Goal: Information Seeking & Learning: Compare options

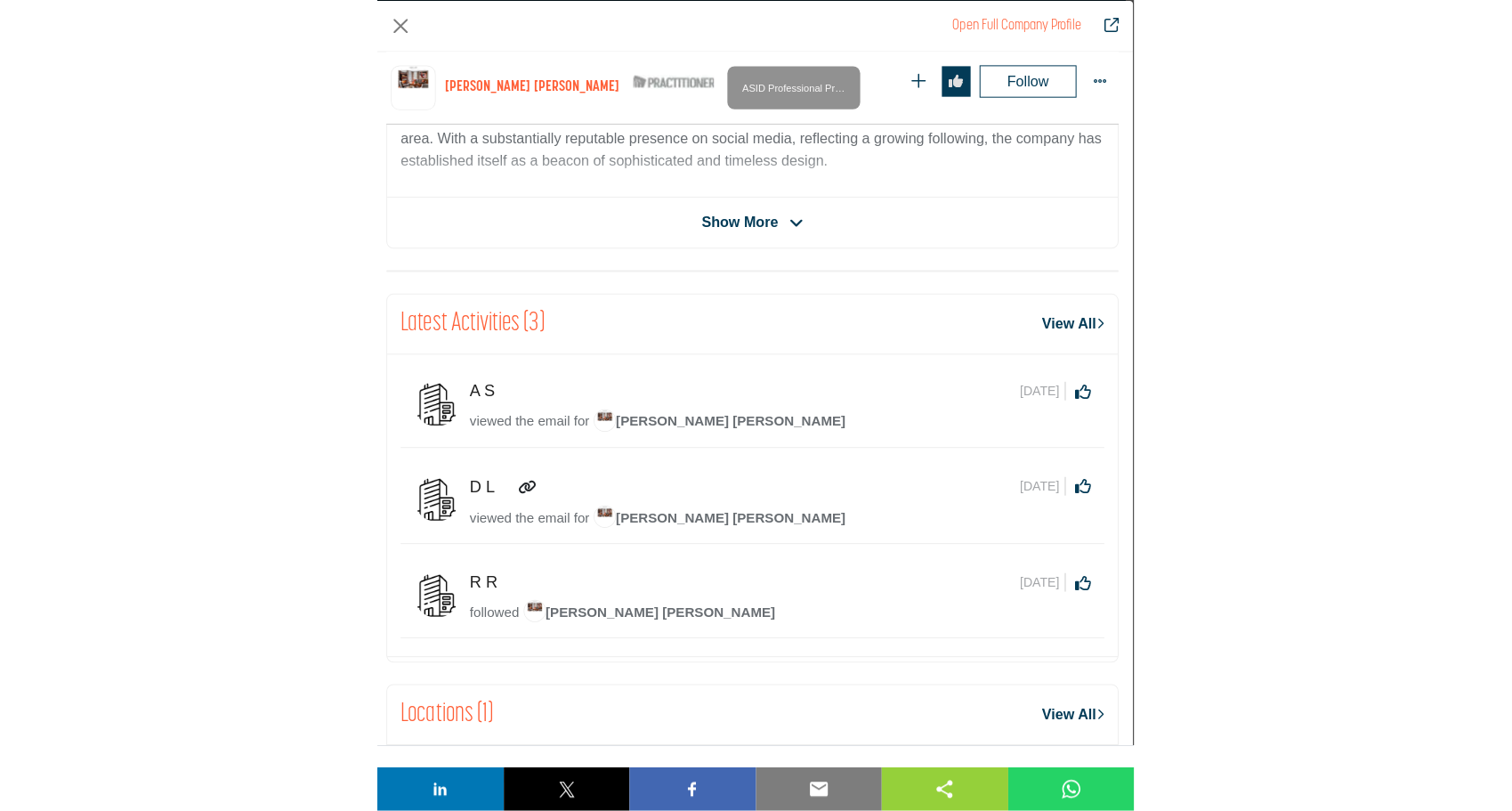
scroll to position [550, 0]
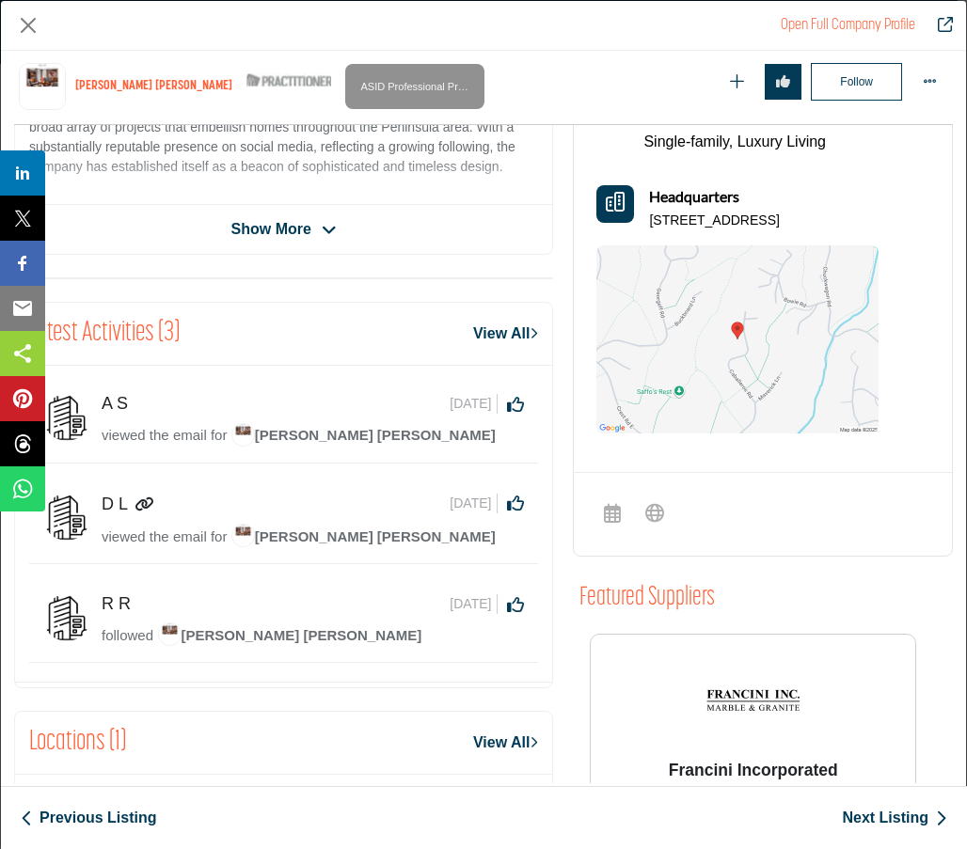
click at [773, 526] on div "Sorry, but we don't have a scheduler URL for this listing Sorry, but we don't h…" at bounding box center [763, 514] width 378 height 84
drag, startPoint x: 788, startPoint y: 526, endPoint x: 398, endPoint y: 537, distance: 390.3
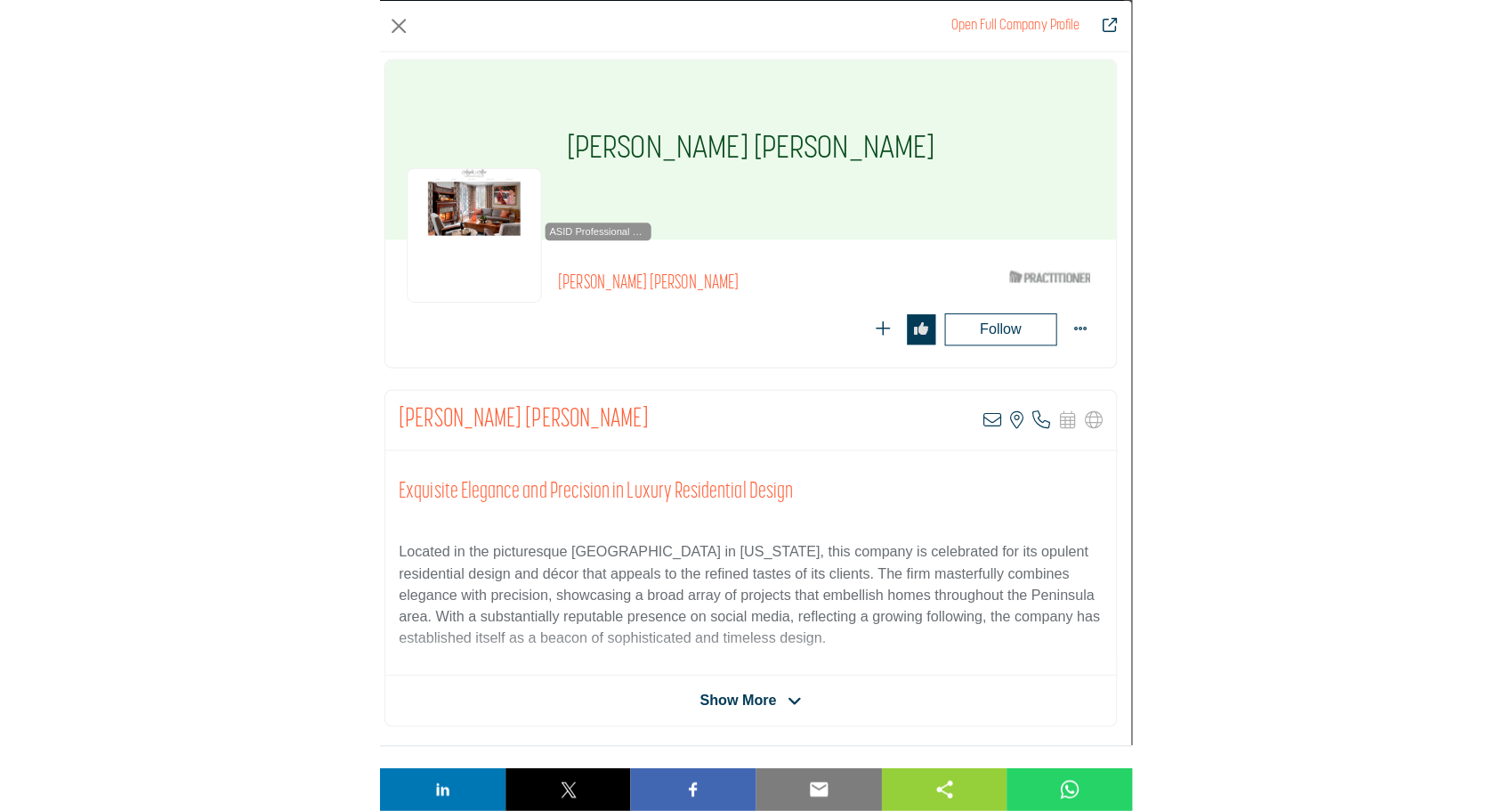
scroll to position [0, 0]
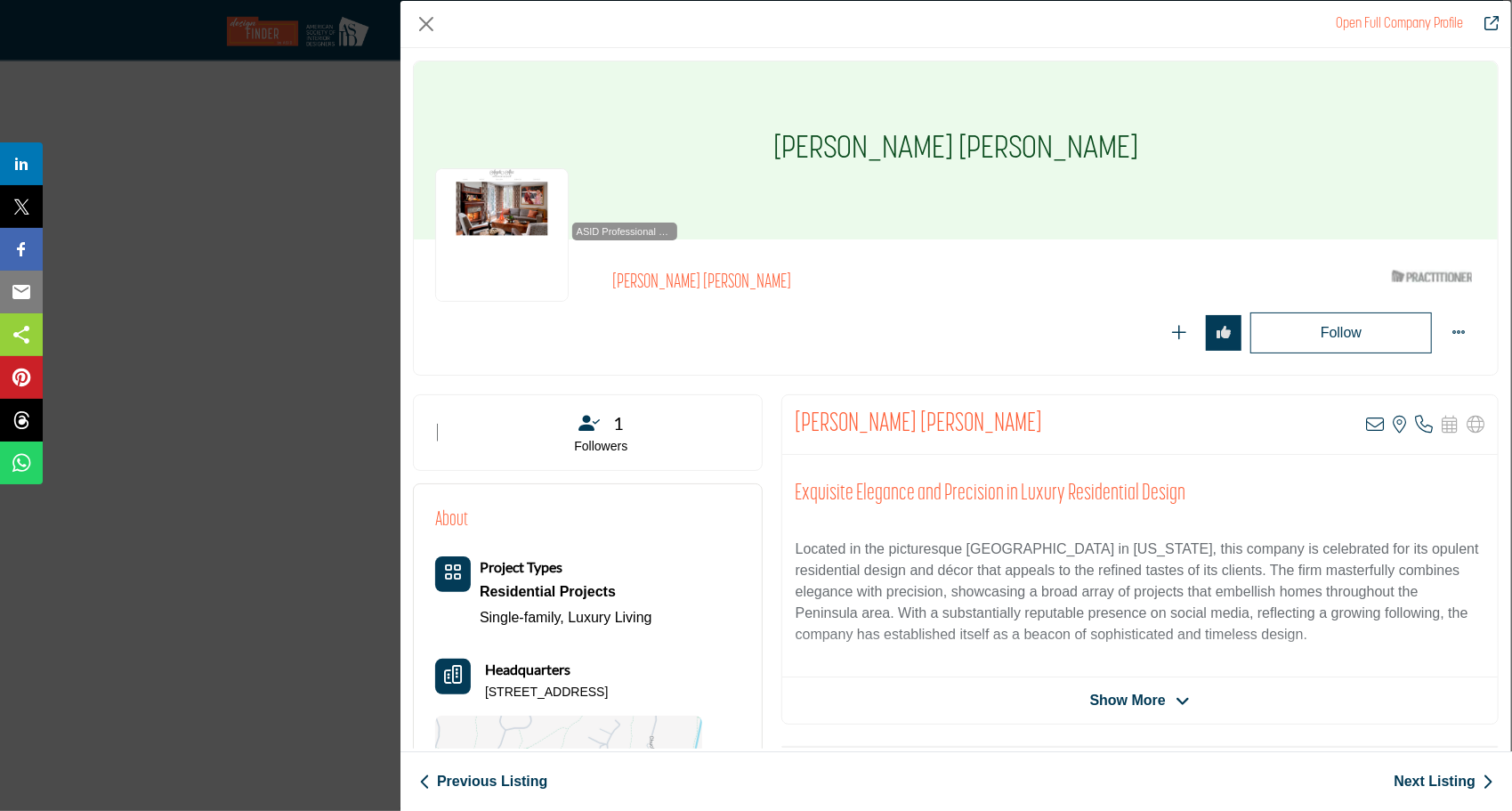
click at [1430, 781] on link "Next Listing" at bounding box center [1443, 781] width 99 height 22
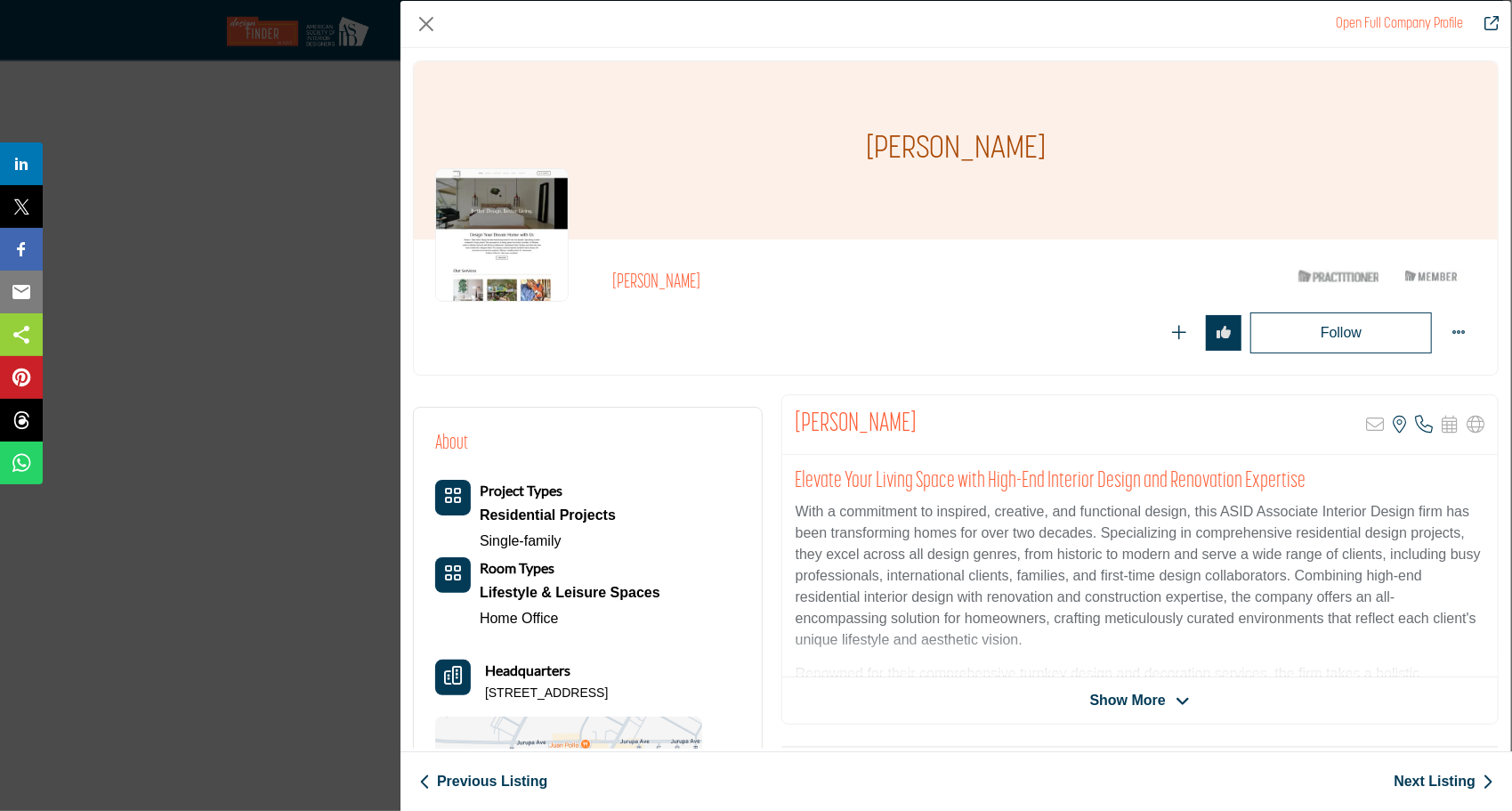
drag, startPoint x: 718, startPoint y: 279, endPoint x: 602, endPoint y: 283, distance: 116.1
click at [602, 283] on div "Christopher Obeji ASID Qualified Practitioner who validates work and experience…" at bounding box center [956, 307] width 1041 height 93
copy h2 "[PERSON_NAME]"
drag, startPoint x: 628, startPoint y: 689, endPoint x: 489, endPoint y: 685, distance: 139.1
click at [489, 685] on p "[STREET_ADDRESS]" at bounding box center [546, 693] width 123 height 18
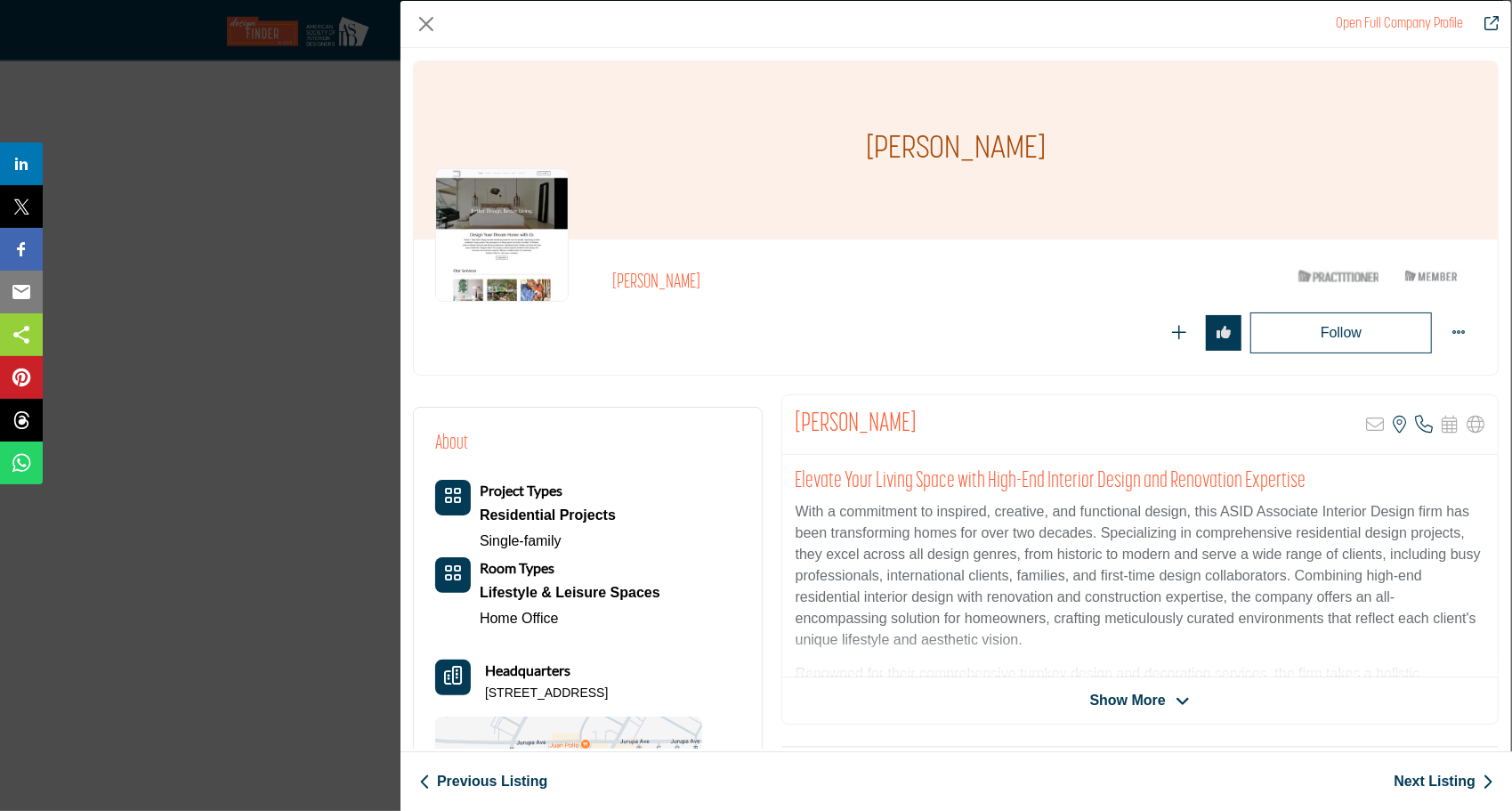
click at [484, 692] on div "Headquarters 6185 Magnolia Ave # 323, 92506-2524, USA" at bounding box center [569, 680] width 267 height 43
copy p "6185 Magnolia Ave # 323,"
click at [632, 600] on div "Lifestyle & Leisure Spaces" at bounding box center [570, 592] width 181 height 26
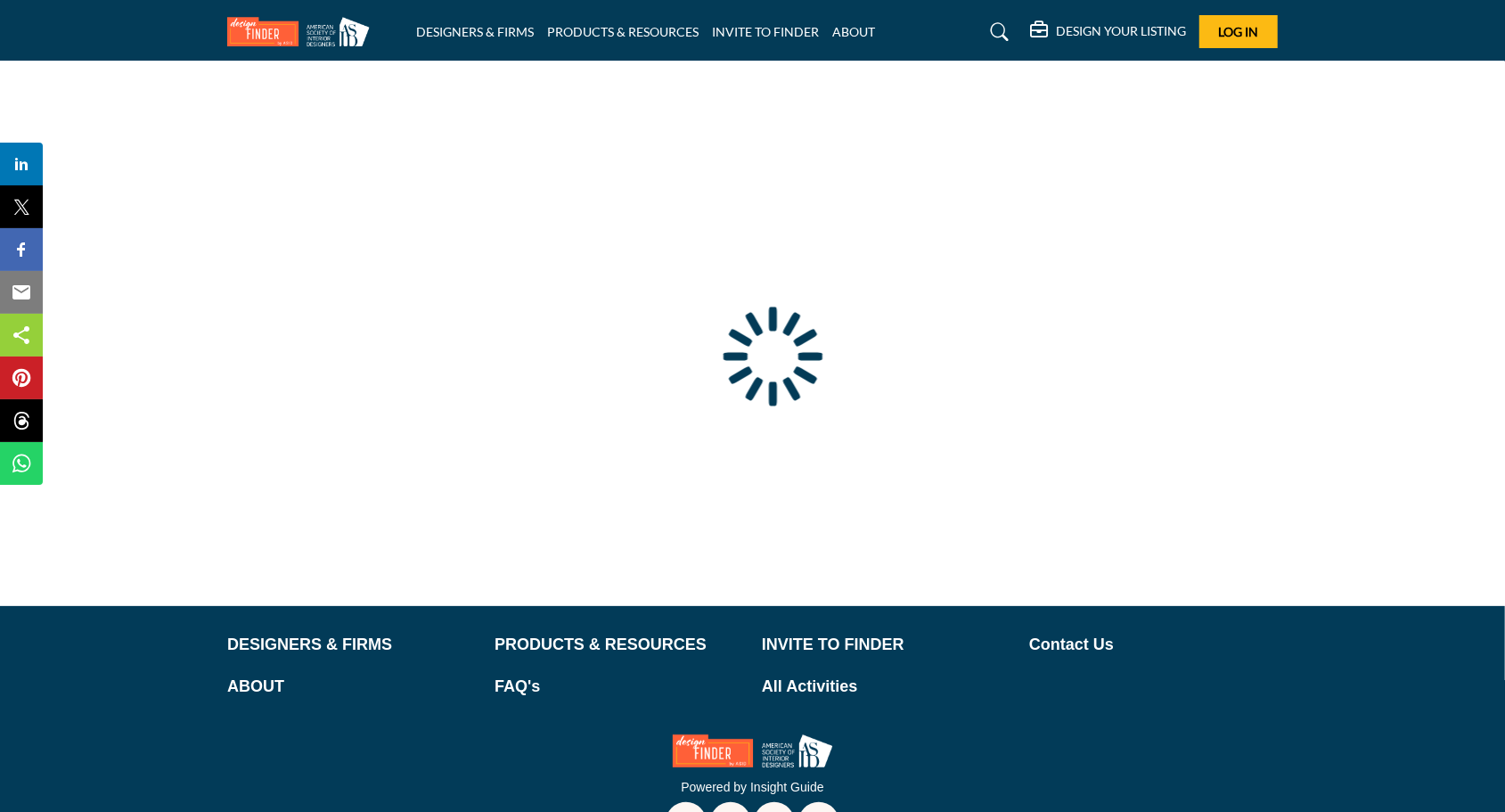
scroll to position [55, 0]
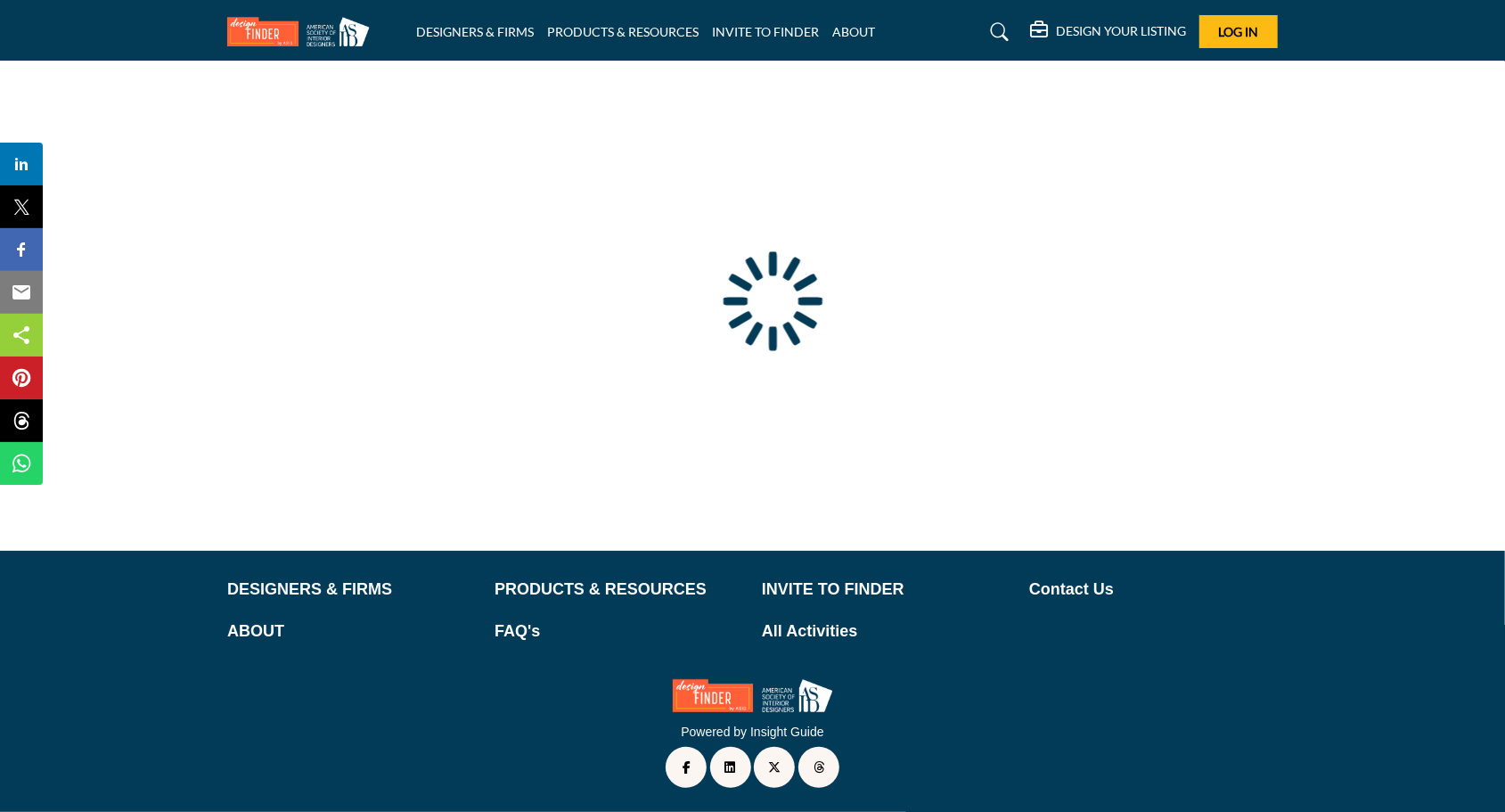
type input "**********"
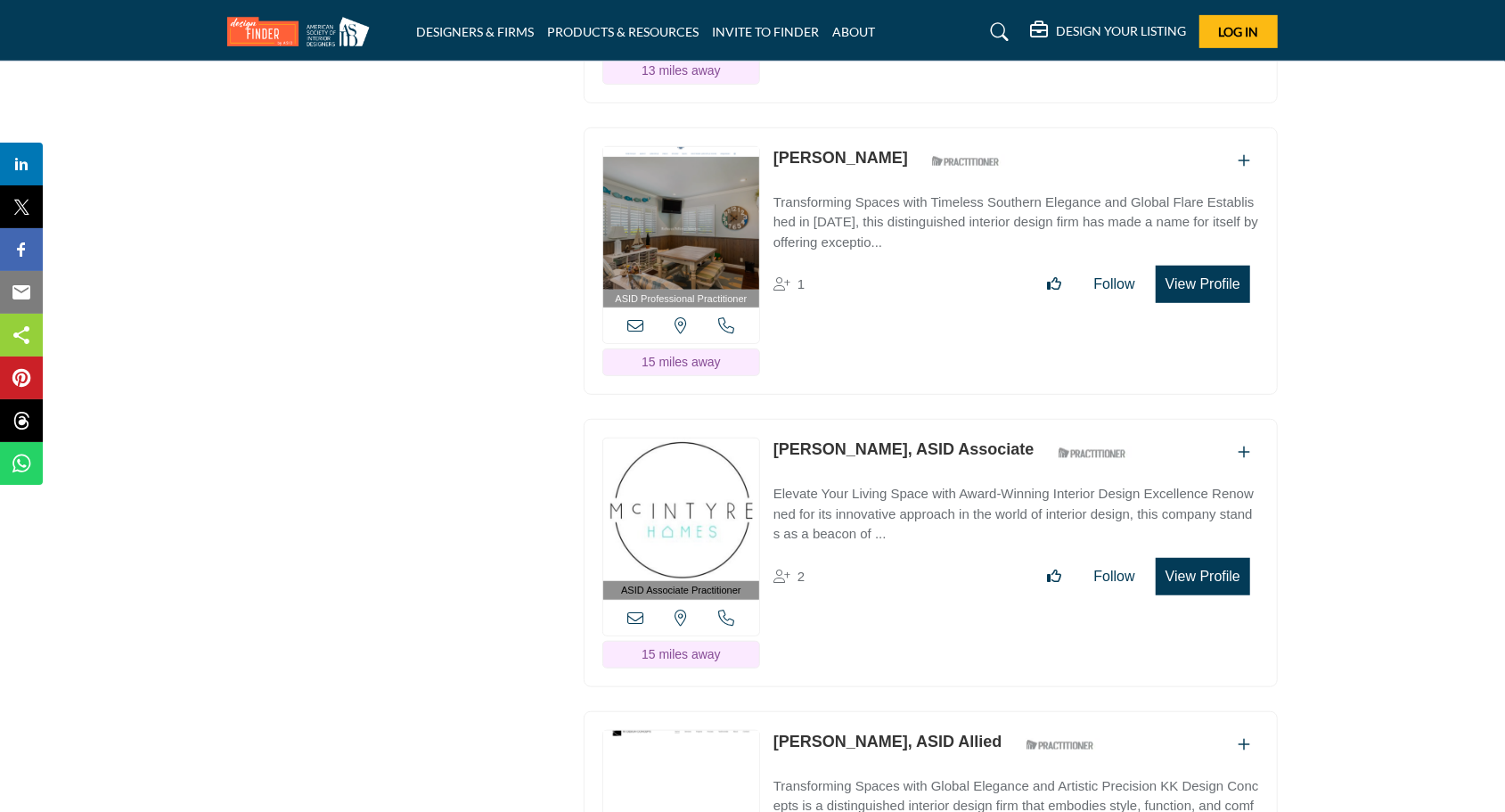
scroll to position [10723, 0]
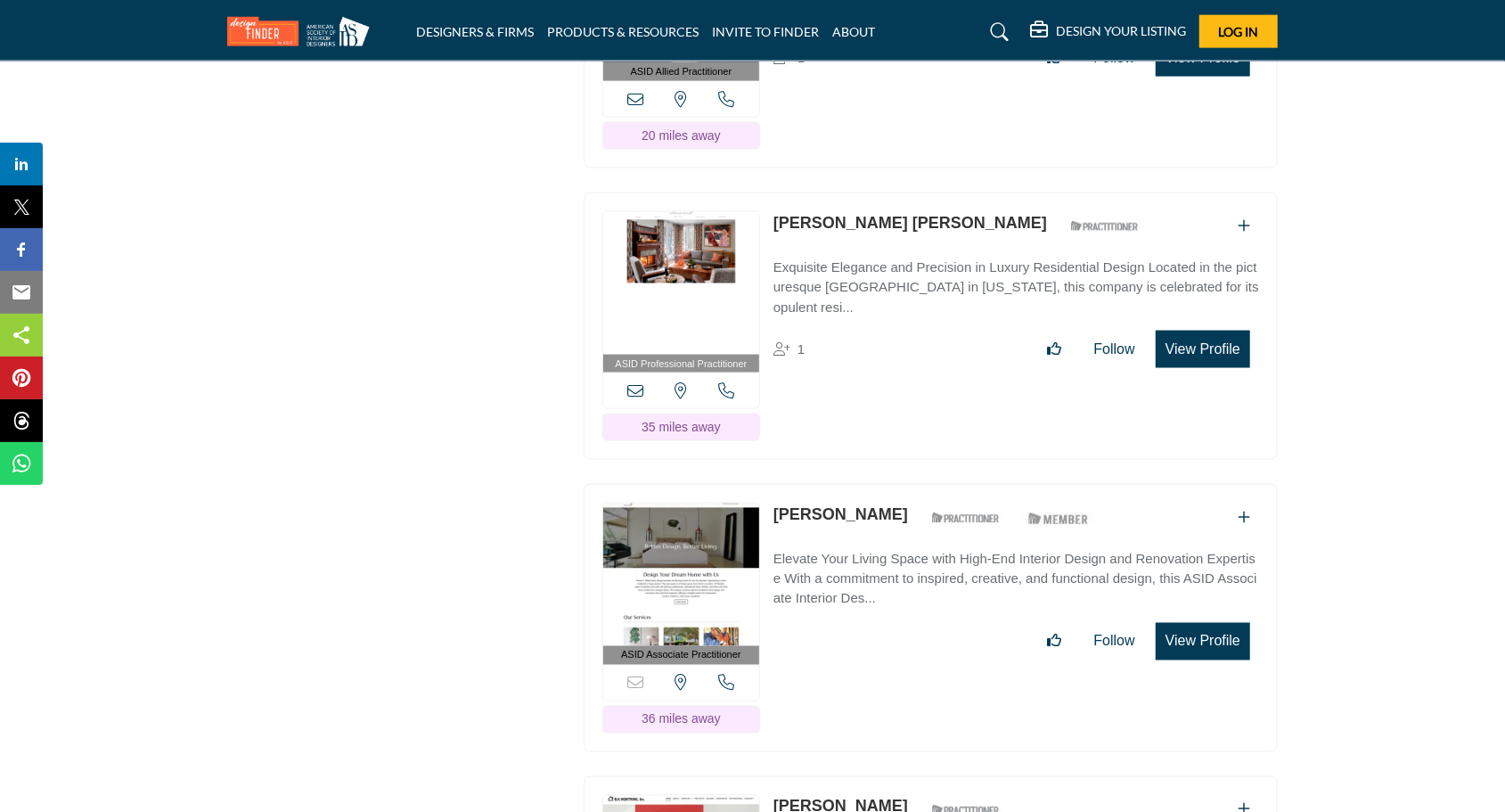
click at [826, 505] on link "[PERSON_NAME]" at bounding box center [841, 514] width 135 height 18
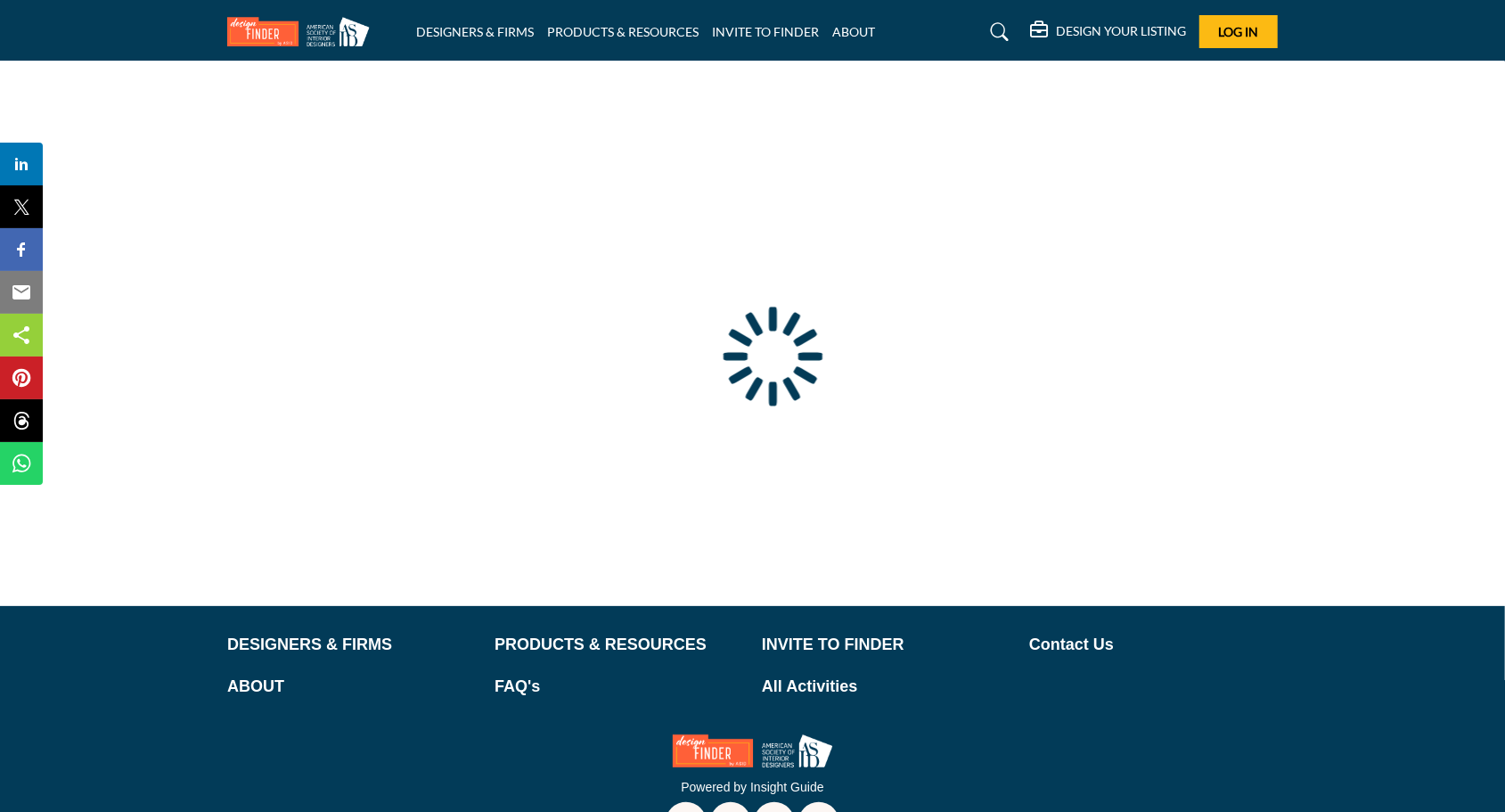
type input "**********"
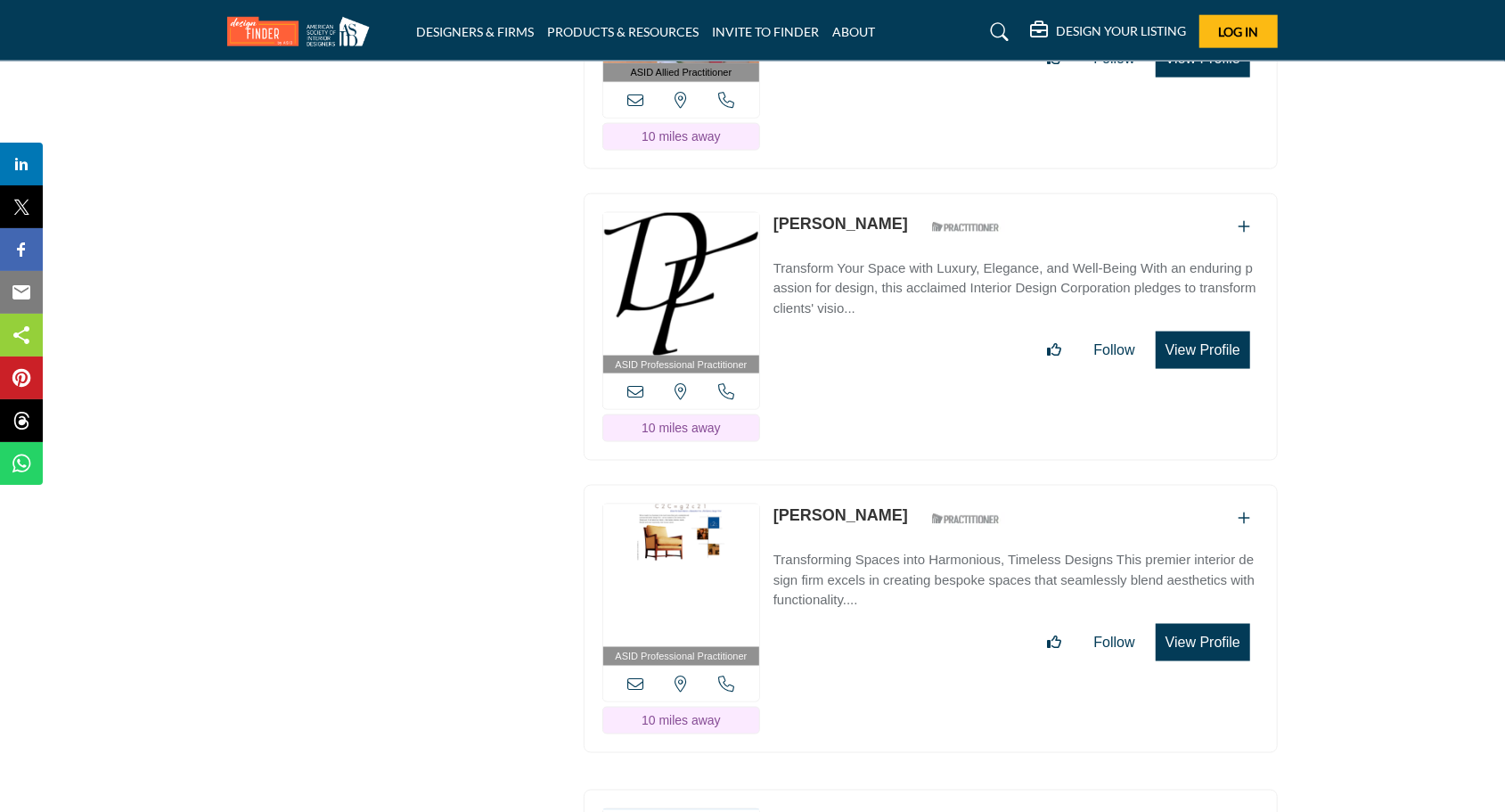
scroll to position [6025, 0]
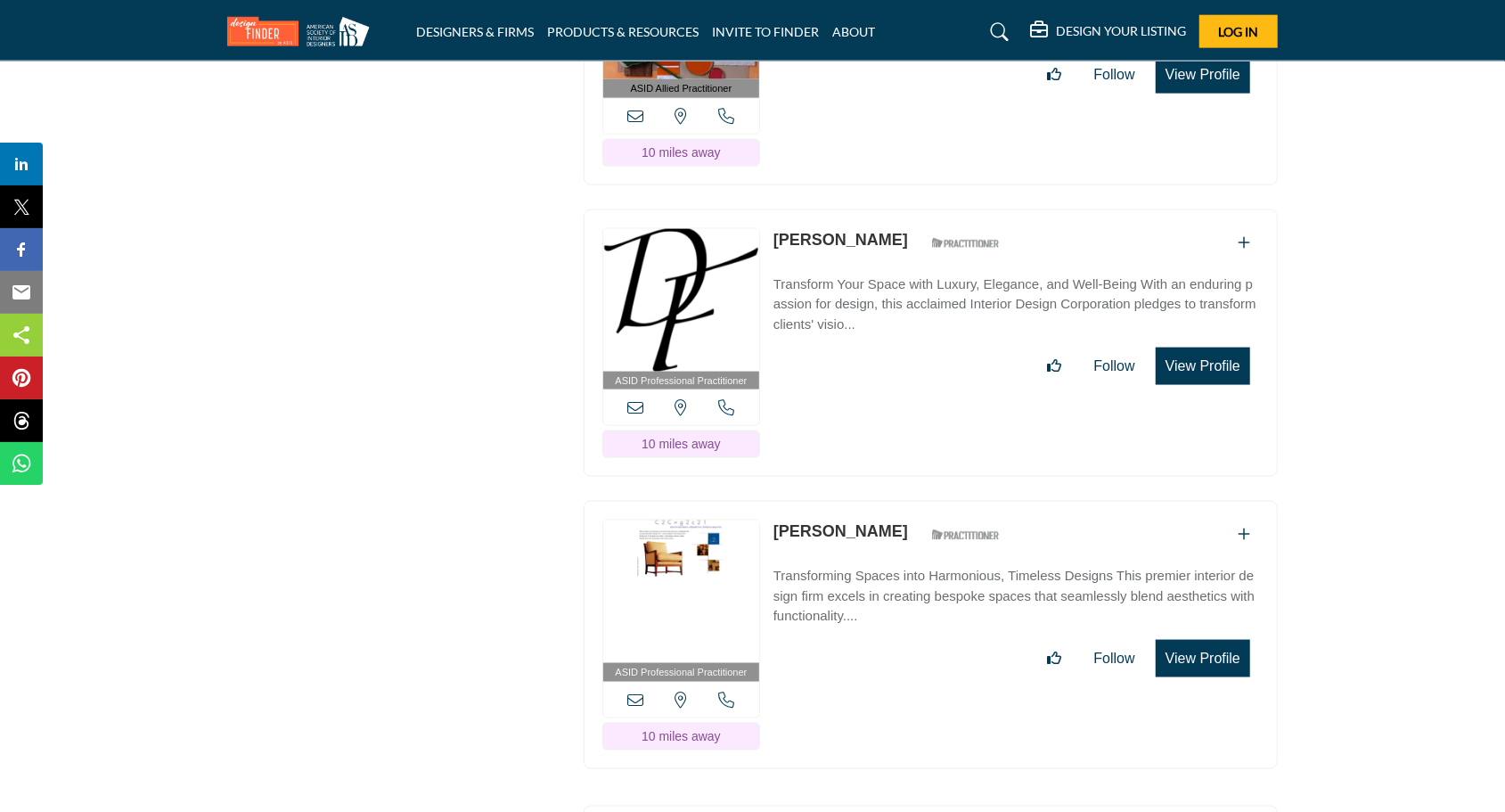
click at [1429, 370] on section "ASID QUALIFIED DESIGNERS & MEMBERS Find Interior Designers, firms, suppliers, a…" at bounding box center [752, 706] width 1505 height 12986
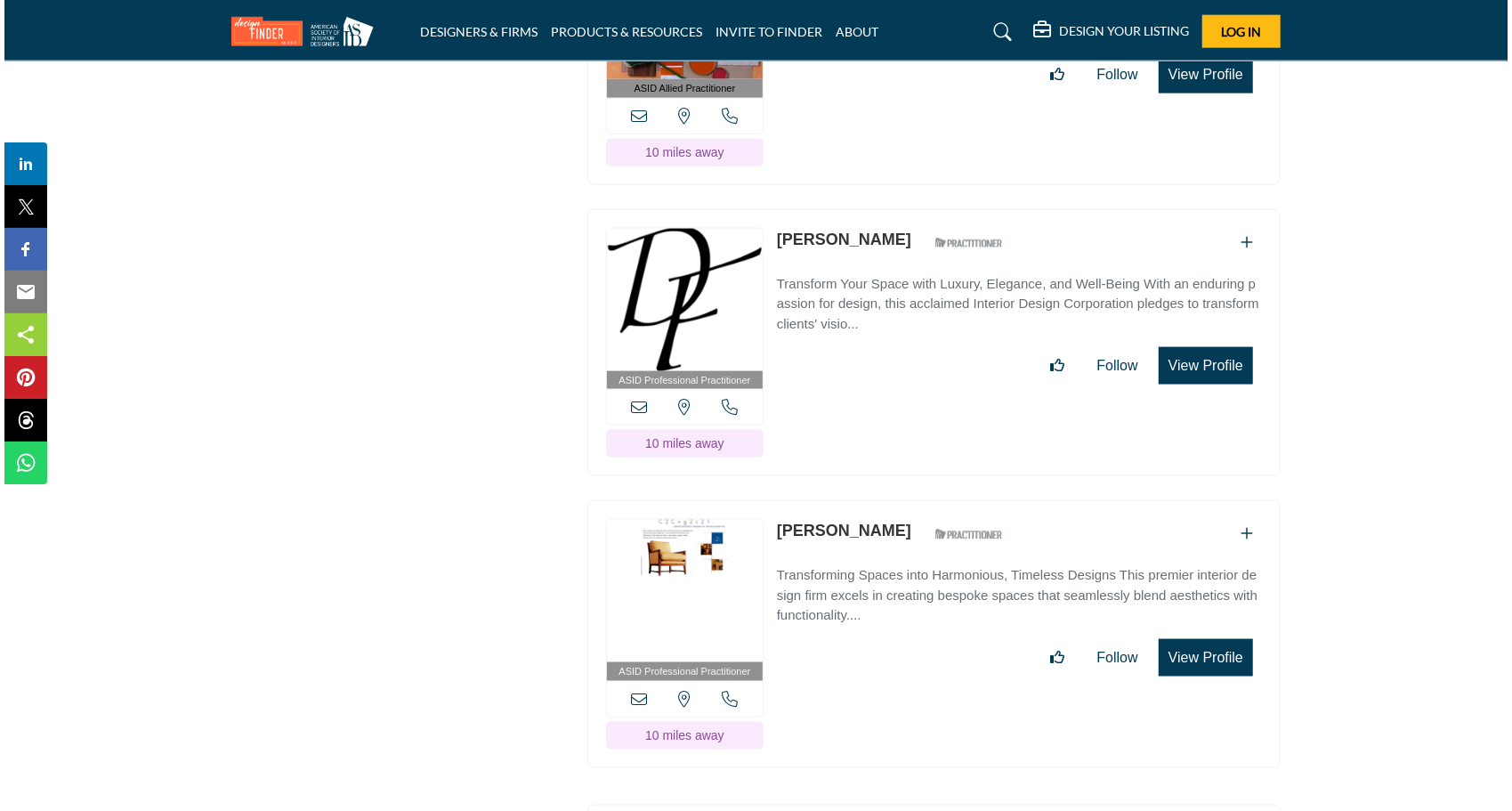
scroll to position [10710, 0]
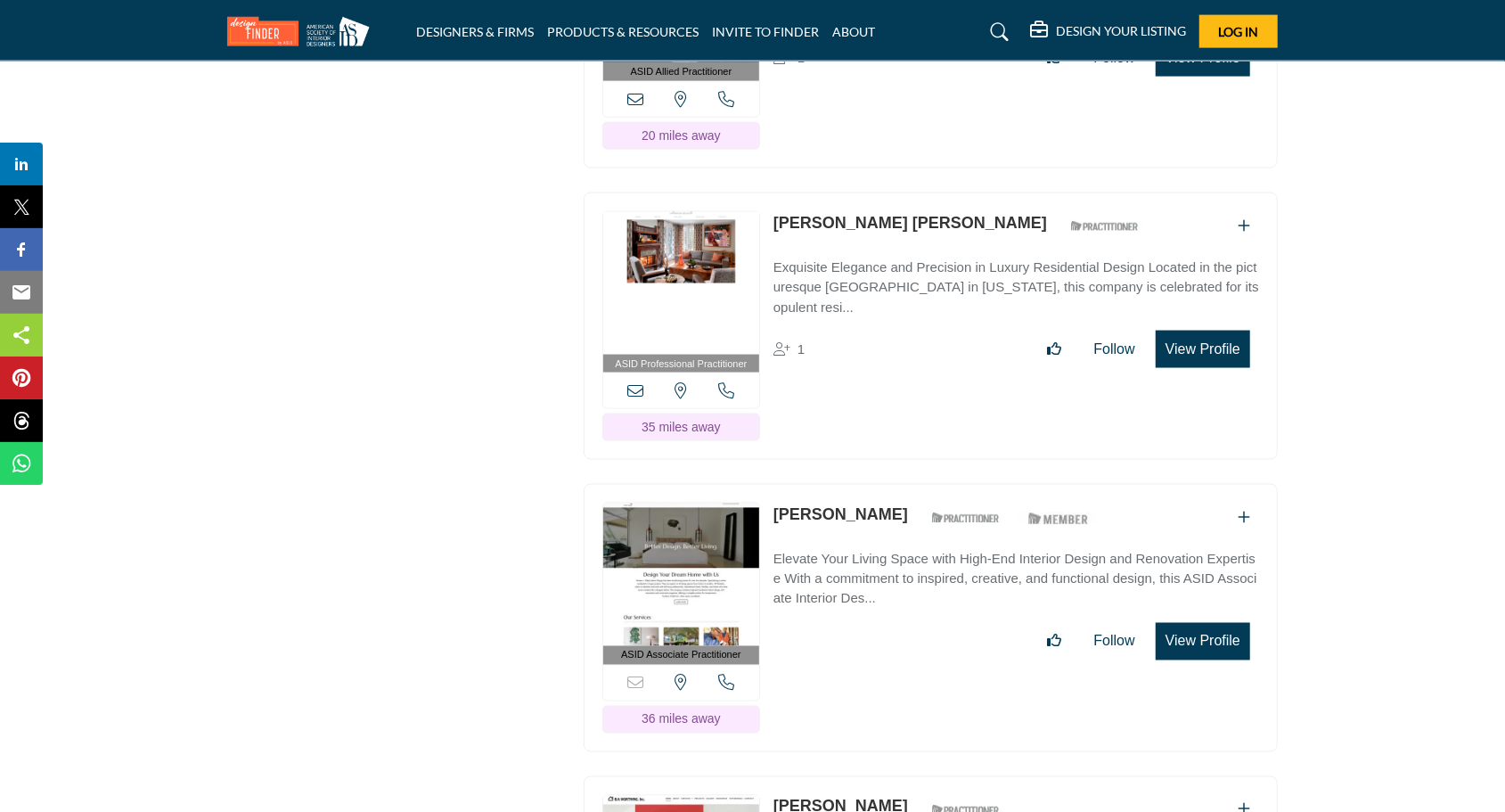
click at [1219, 623] on button "View Profile" at bounding box center [1203, 641] width 95 height 37
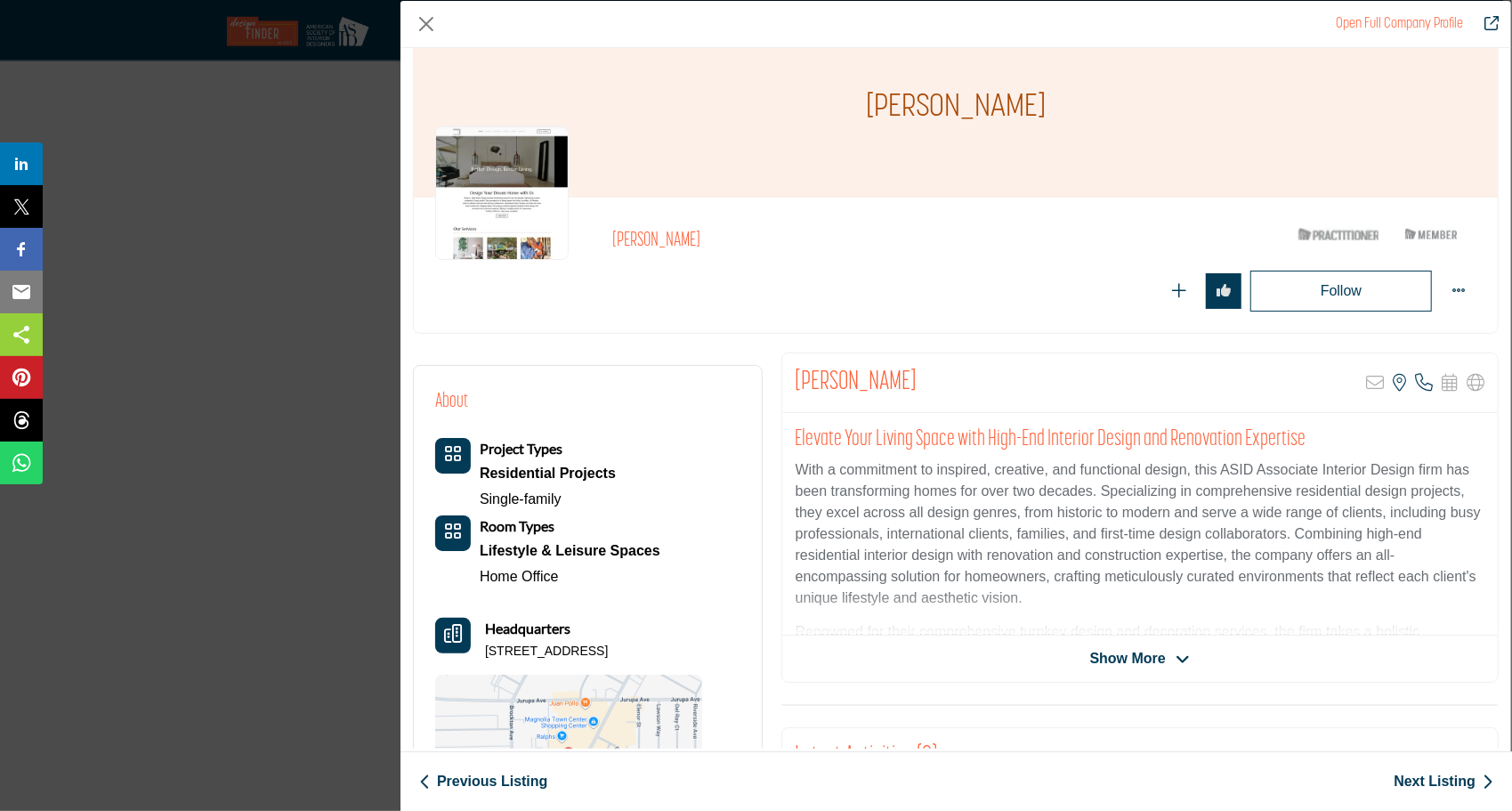
scroll to position [178, 0]
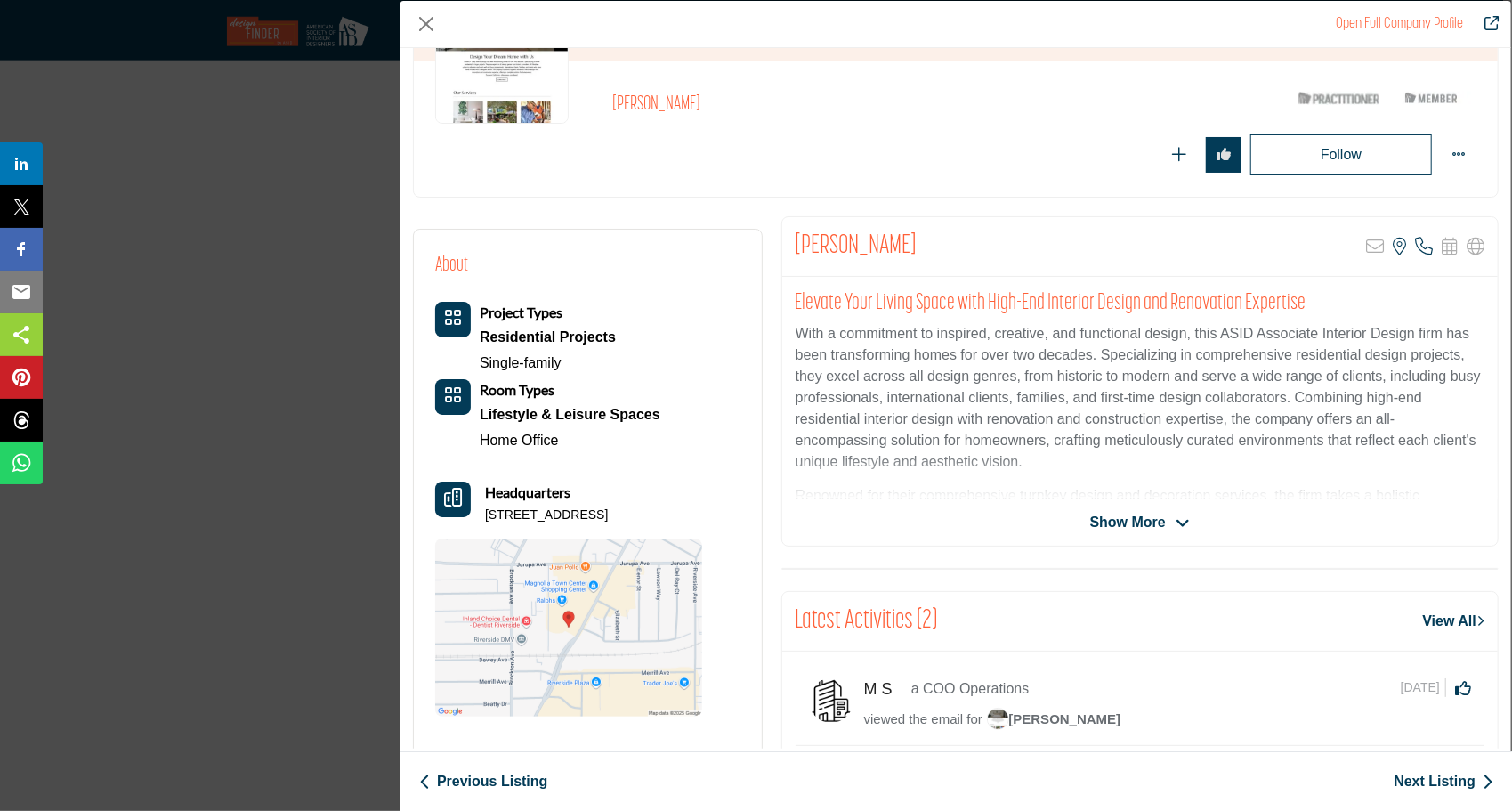
drag, startPoint x: 700, startPoint y: 510, endPoint x: 639, endPoint y: 509, distance: 61.0
click at [608, 509] on p "[STREET_ADDRESS]" at bounding box center [546, 515] width 123 height 18
drag, startPoint x: 639, startPoint y: 509, endPoint x: 674, endPoint y: 510, distance: 35.0
click at [608, 509] on p "[STREET_ADDRESS]" at bounding box center [546, 515] width 123 height 18
click at [608, 510] on p "[STREET_ADDRESS]" at bounding box center [546, 515] width 123 height 18
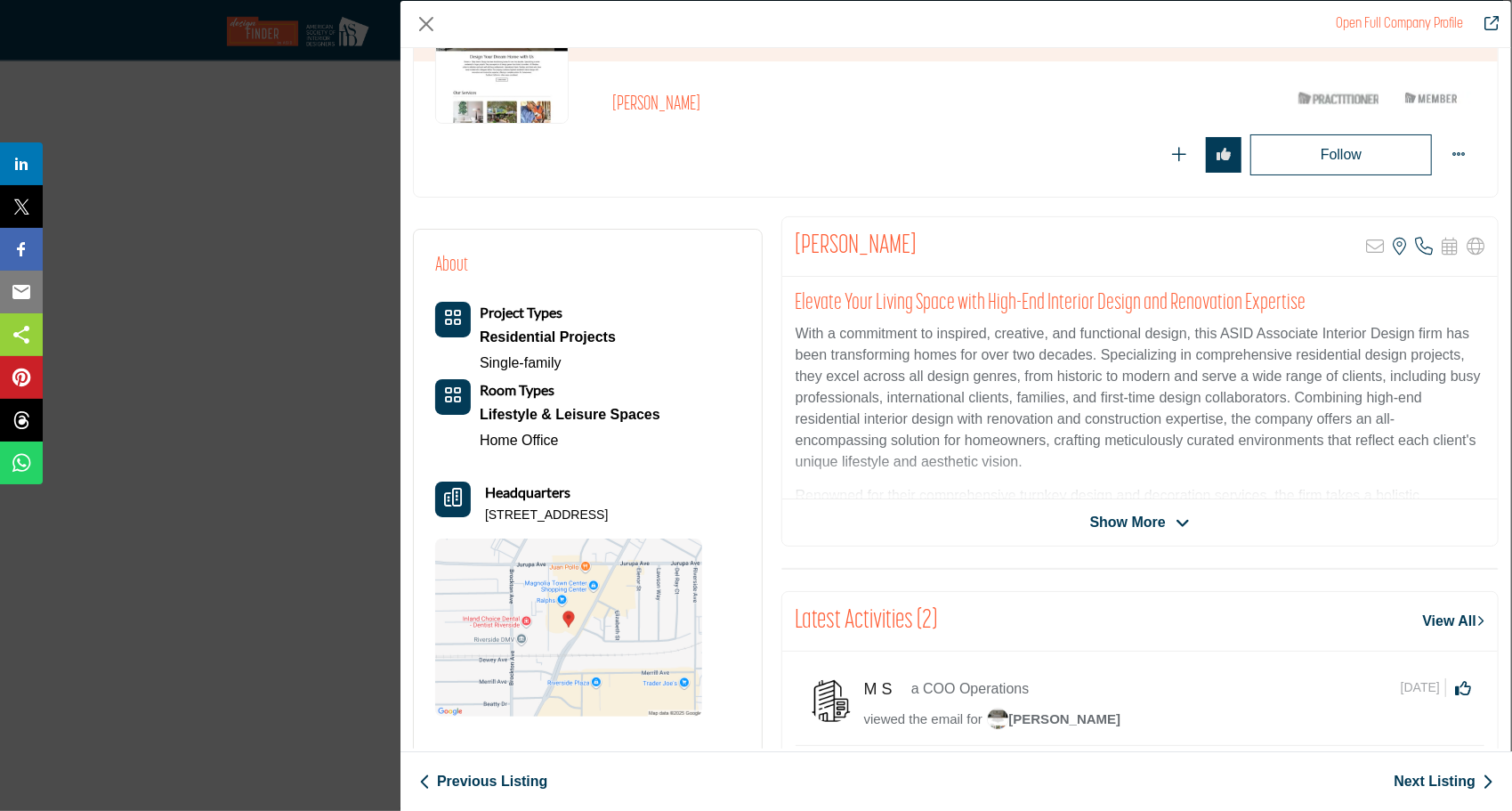
drag, startPoint x: 632, startPoint y: 511, endPoint x: 694, endPoint y: 506, distance: 62.2
click at [608, 506] on p "[STREET_ADDRESS]" at bounding box center [546, 515] width 123 height 18
copy p "92506-2524"
drag, startPoint x: 491, startPoint y: 511, endPoint x: 694, endPoint y: 509, distance: 203.0
click at [608, 509] on p "[STREET_ADDRESS]" at bounding box center [546, 515] width 123 height 18
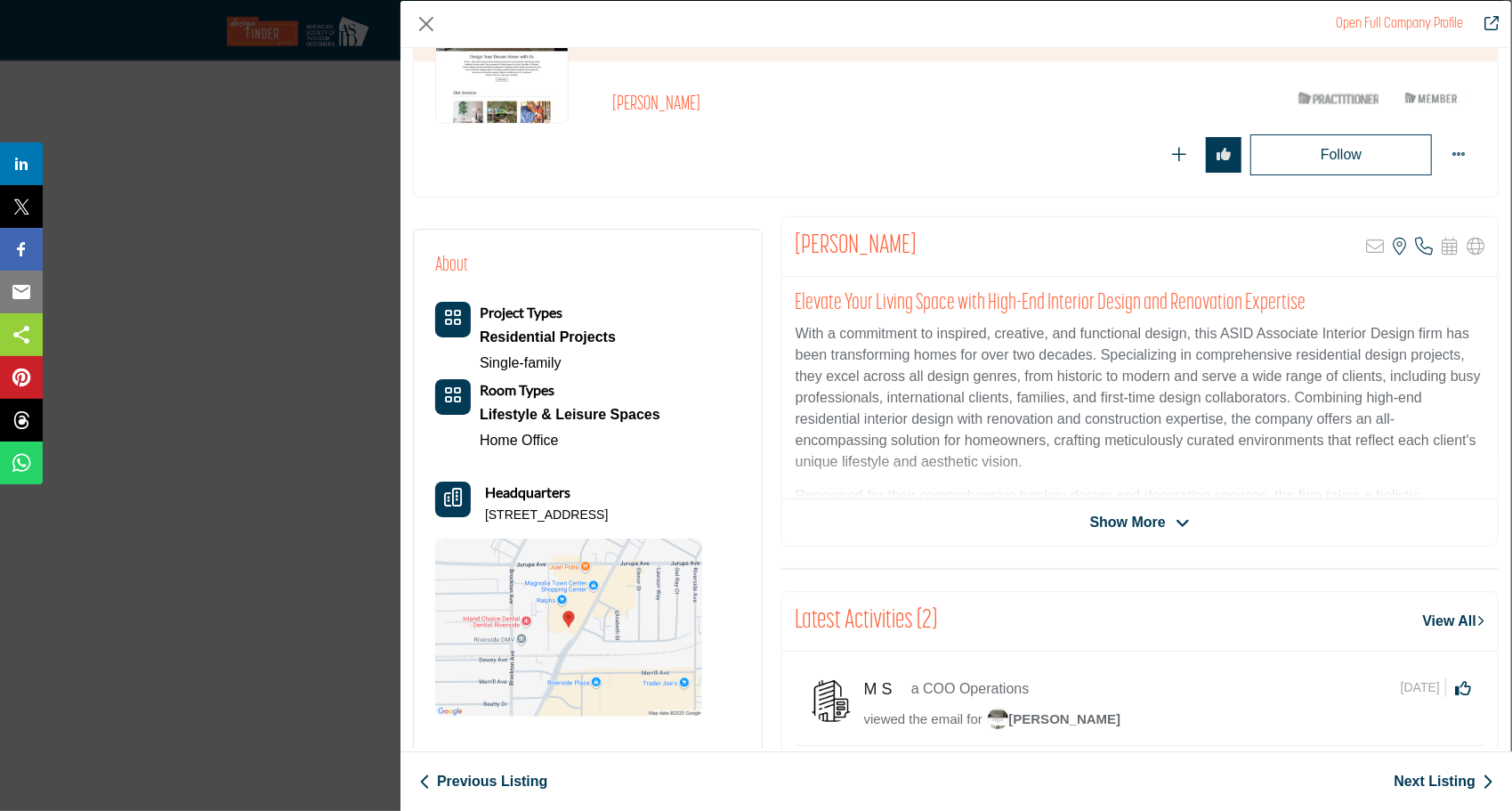
copy p "[STREET_ADDRESS]"
click at [1438, 778] on link "Next Listing" at bounding box center [1443, 781] width 99 height 22
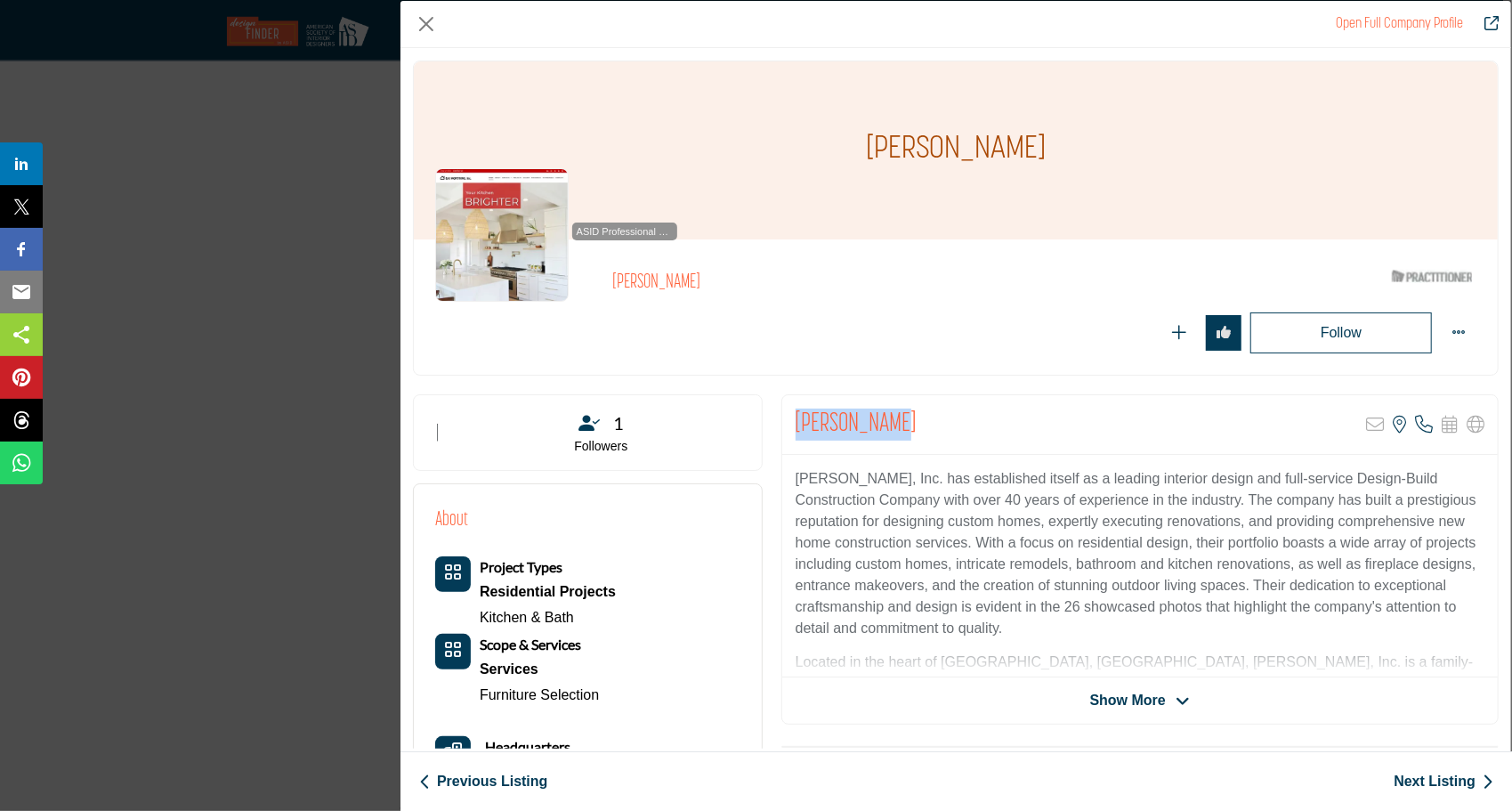
drag, startPoint x: 904, startPoint y: 415, endPoint x: 791, endPoint y: 427, distance: 113.6
click at [791, 427] on div "[PERSON_NAME] Sorry, but this listing is on a subscription plan which does not …" at bounding box center [1140, 424] width 716 height 60
copy h2 "[PERSON_NAME]"
click at [667, 526] on div "About Project Types Residential Projects Kitchen & Bath Scope & Services Servic…" at bounding box center [569, 738] width 267 height 466
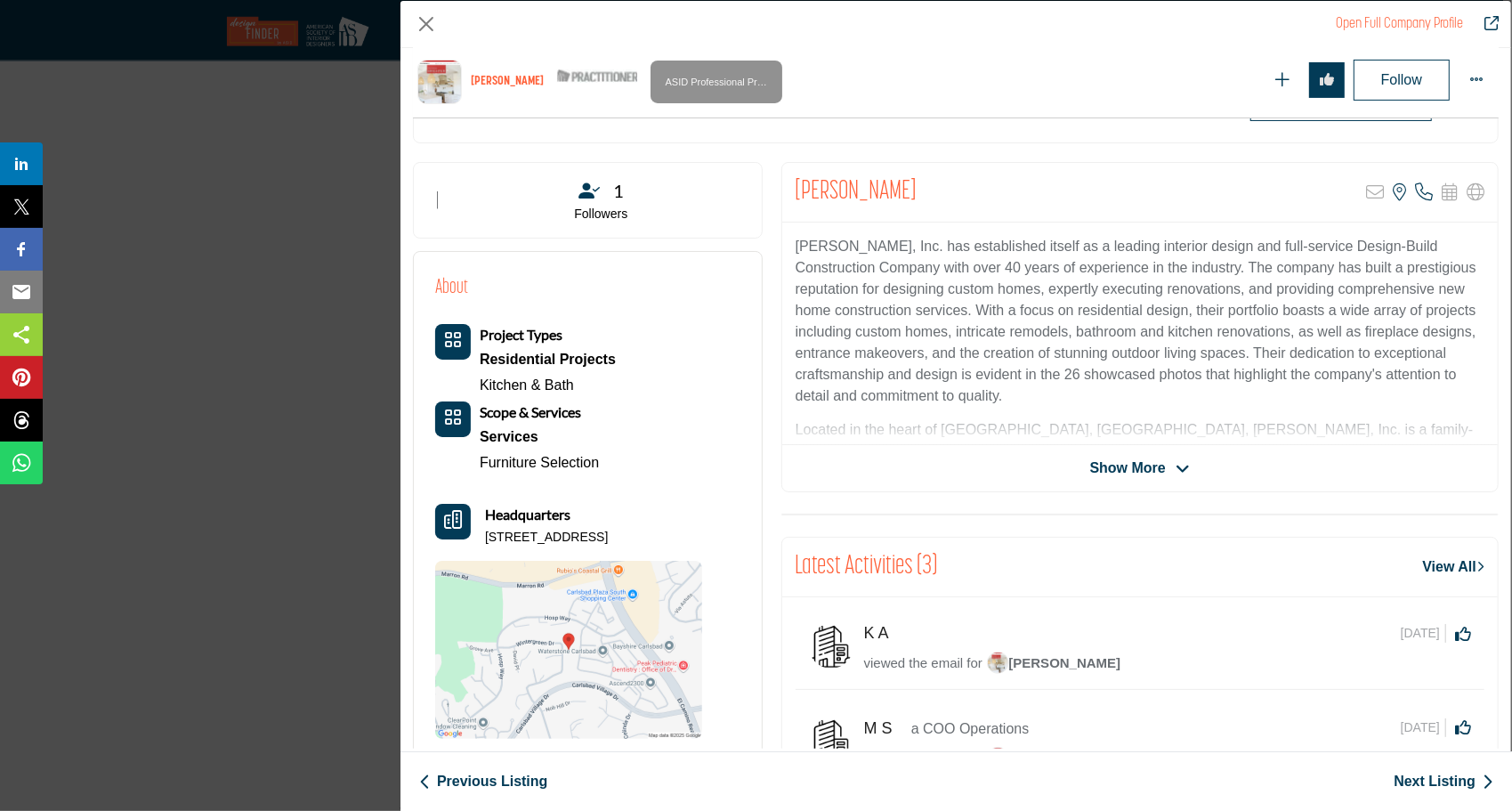
scroll to position [427, 0]
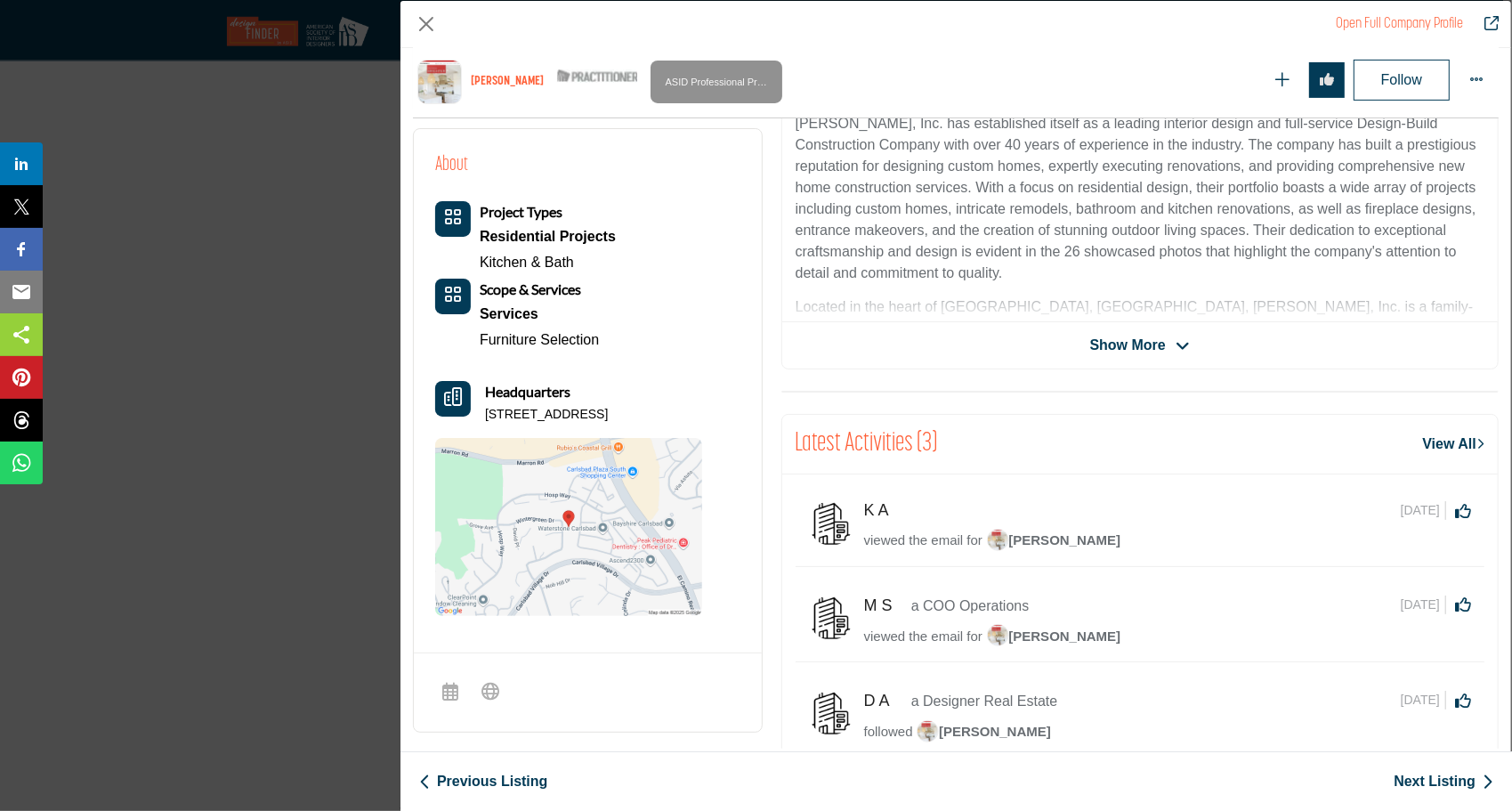
drag, startPoint x: 597, startPoint y: 409, endPoint x: 486, endPoint y: 409, distance: 111.0
click at [486, 409] on p "[STREET_ADDRESS]" at bounding box center [546, 414] width 123 height 18
copy p "2984 Wintergreen Dr"
drag, startPoint x: 603, startPoint y: 406, endPoint x: 667, endPoint y: 408, distance: 64.0
click at [608, 408] on p "[STREET_ADDRESS]" at bounding box center [546, 414] width 123 height 18
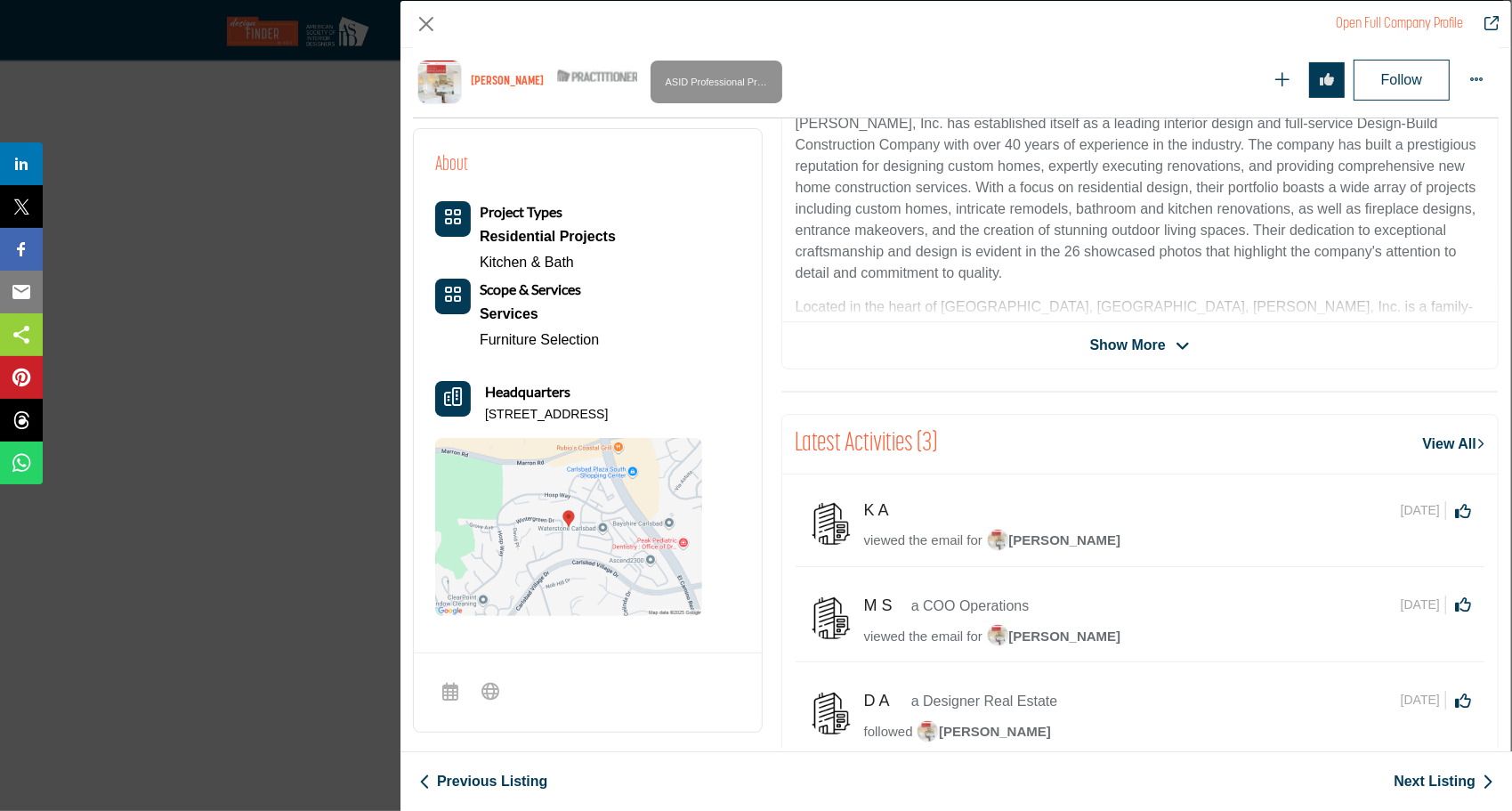
copy p "92008-6851"
click at [651, 191] on div "About Project Types Residential Projects Kitchen & Bath Scope & Services Servic…" at bounding box center [569, 383] width 267 height 466
click at [654, 235] on div "Project Types Residential Projects Kitchen & Bath Services" at bounding box center [569, 276] width 267 height 151
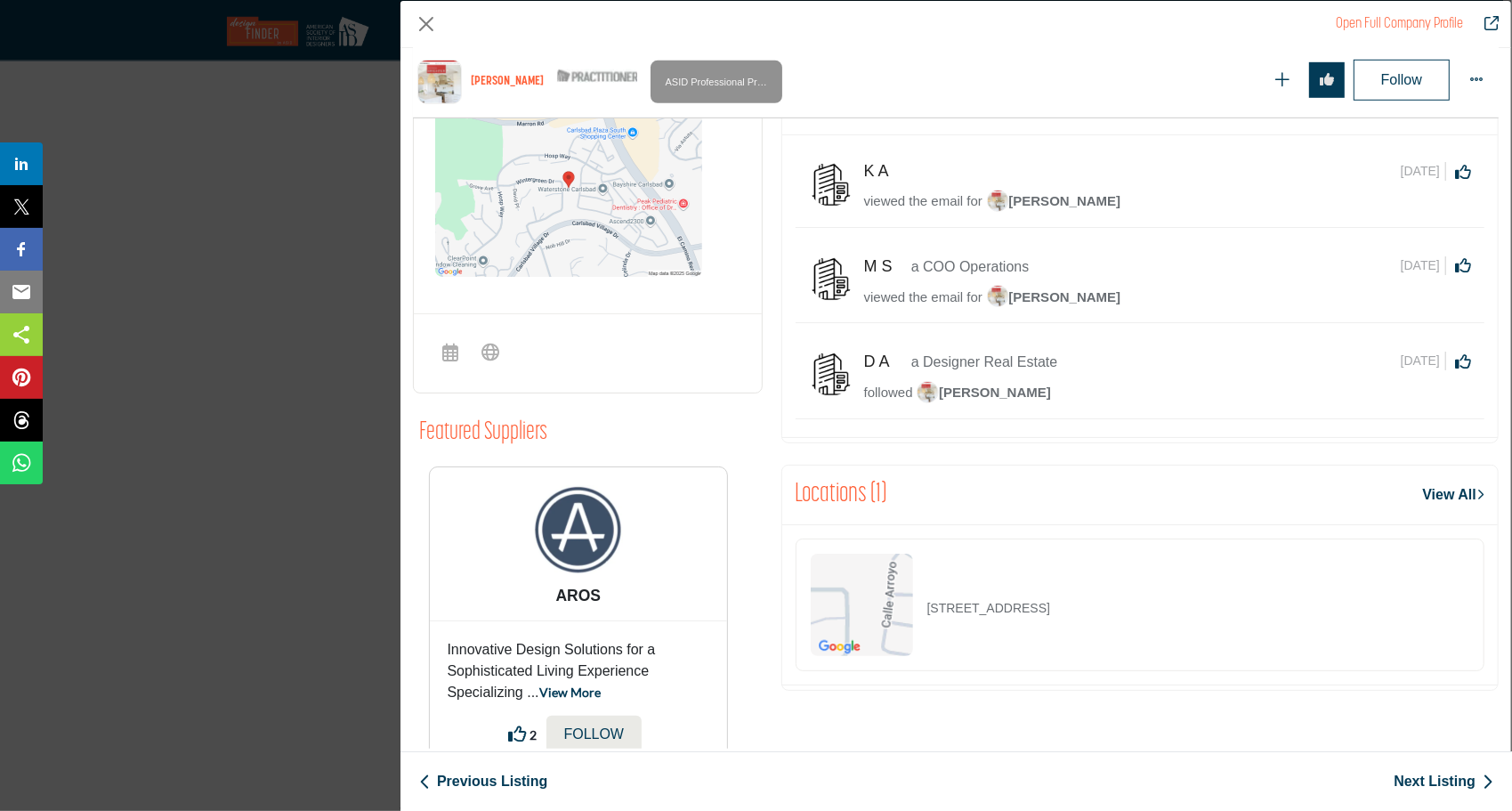
scroll to position [813, 0]
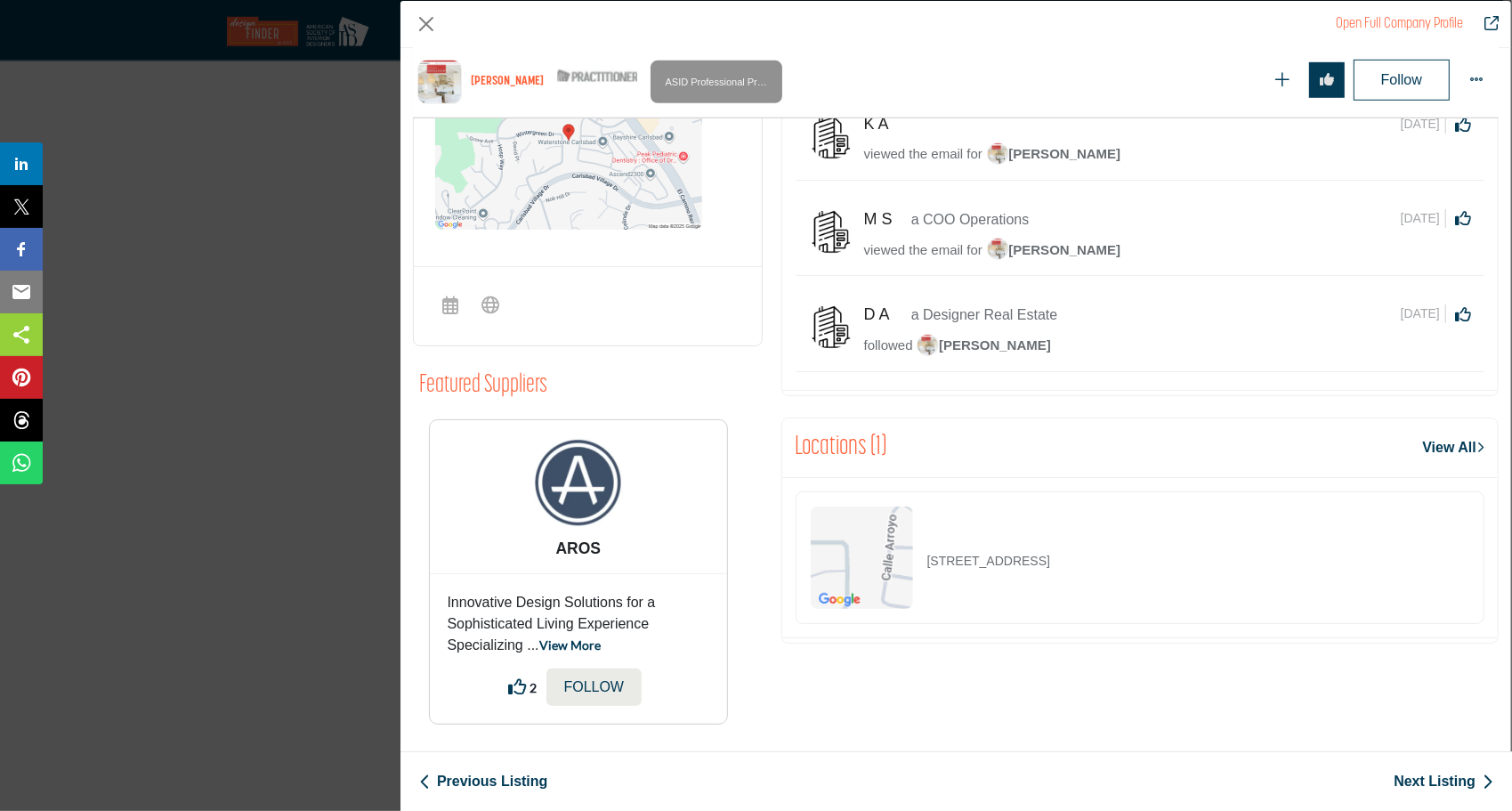
click at [1422, 774] on link "Next Listing" at bounding box center [1443, 781] width 99 height 22
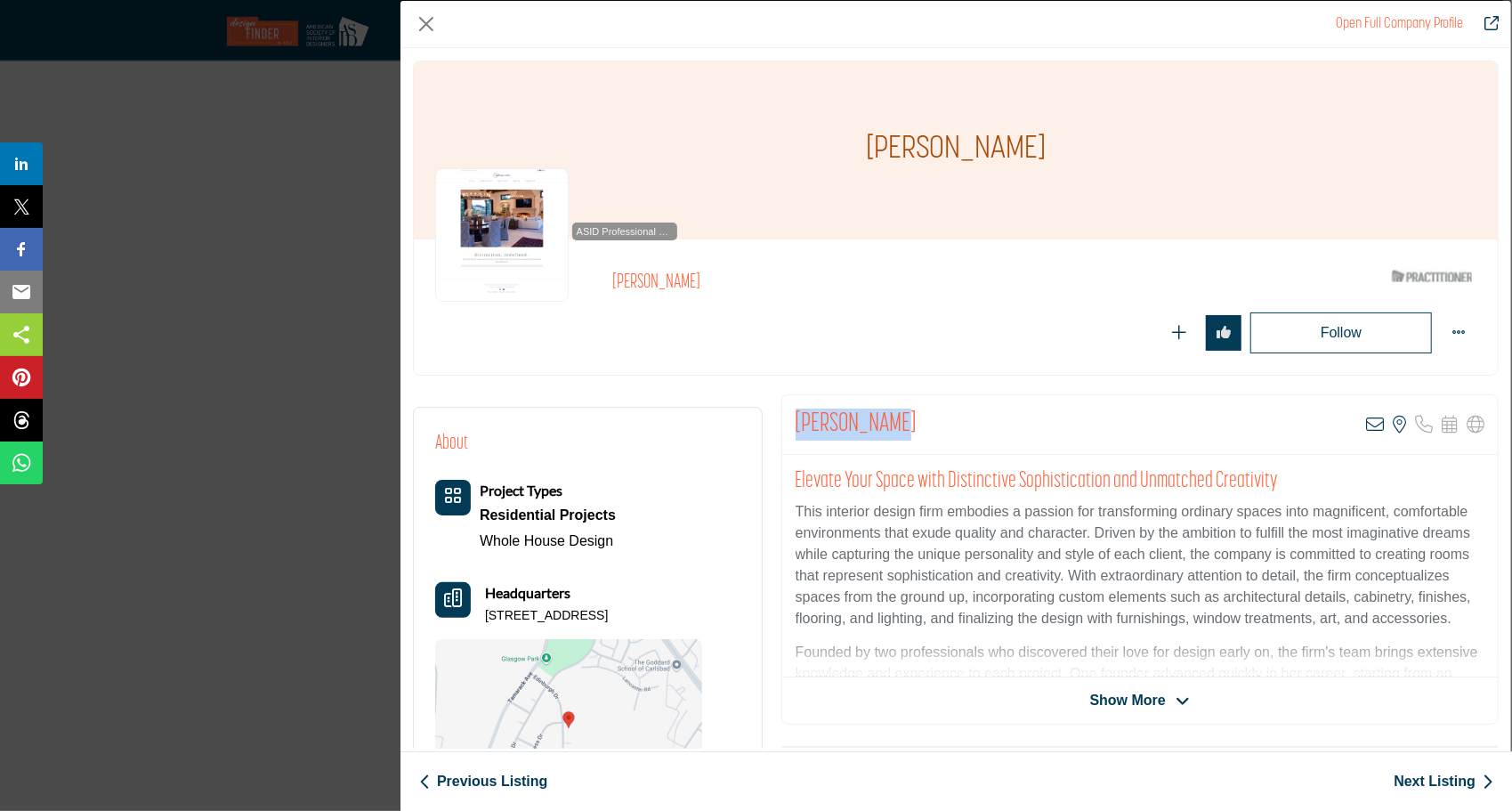
drag, startPoint x: 893, startPoint y: 417, endPoint x: 793, endPoint y: 416, distance: 100.0
click at [793, 416] on div "[PERSON_NAME] View email address of this listing View the location of this list…" at bounding box center [1140, 424] width 716 height 60
copy h2 "[PERSON_NAME]"
drag, startPoint x: 586, startPoint y: 608, endPoint x: 484, endPoint y: 608, distance: 102.0
click at [485, 608] on p "[STREET_ADDRESS]" at bounding box center [546, 615] width 123 height 18
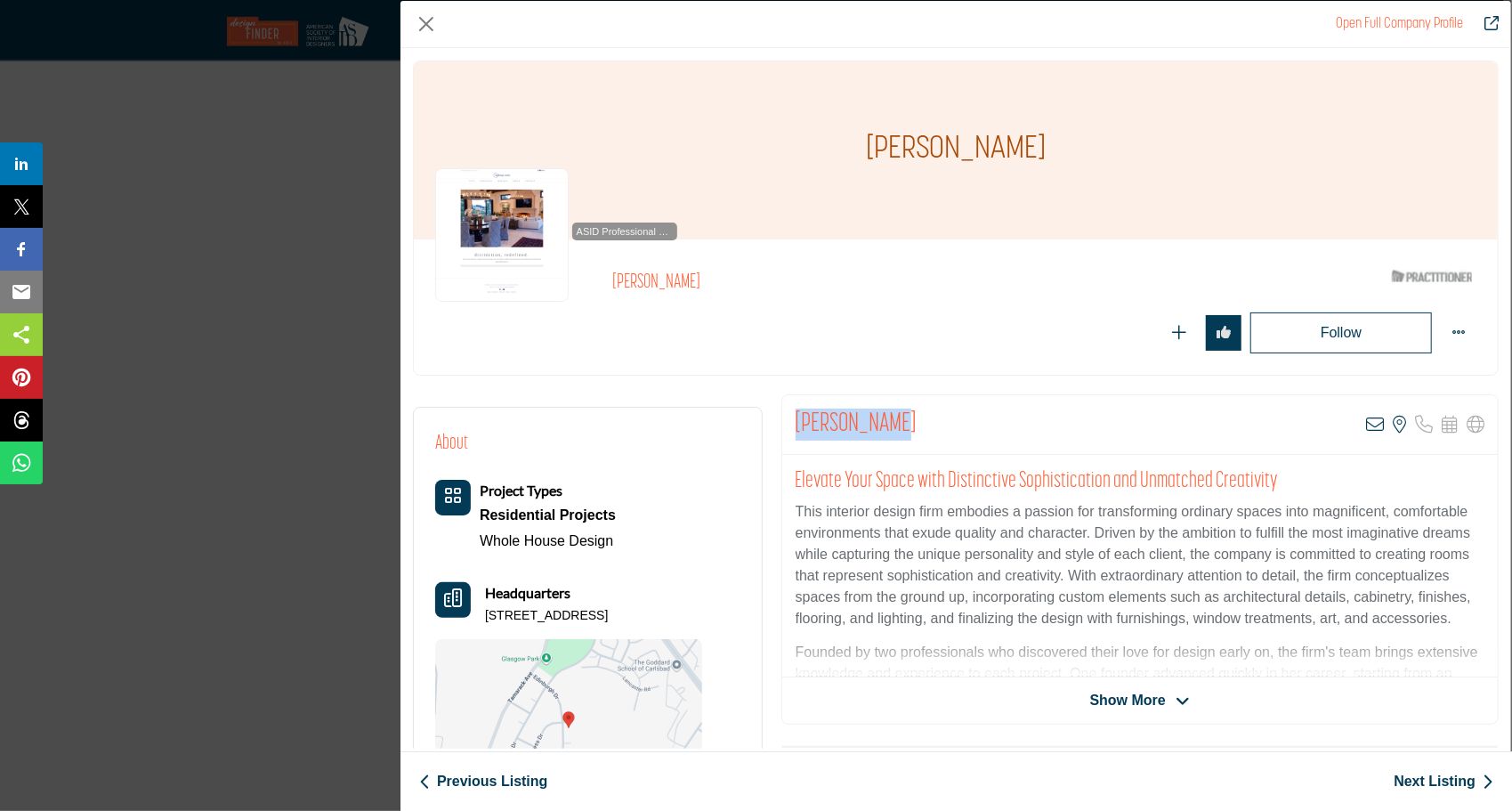
copy p "[STREET_ADDRESS]"
click at [608, 598] on div "Headquarters [STREET_ADDRESS]" at bounding box center [546, 603] width 123 height 43
drag, startPoint x: 654, startPoint y: 608, endPoint x: 588, endPoint y: 612, distance: 66.1
click at [588, 612] on p "[STREET_ADDRESS]" at bounding box center [546, 615] width 123 height 18
copy p "92010-6501"
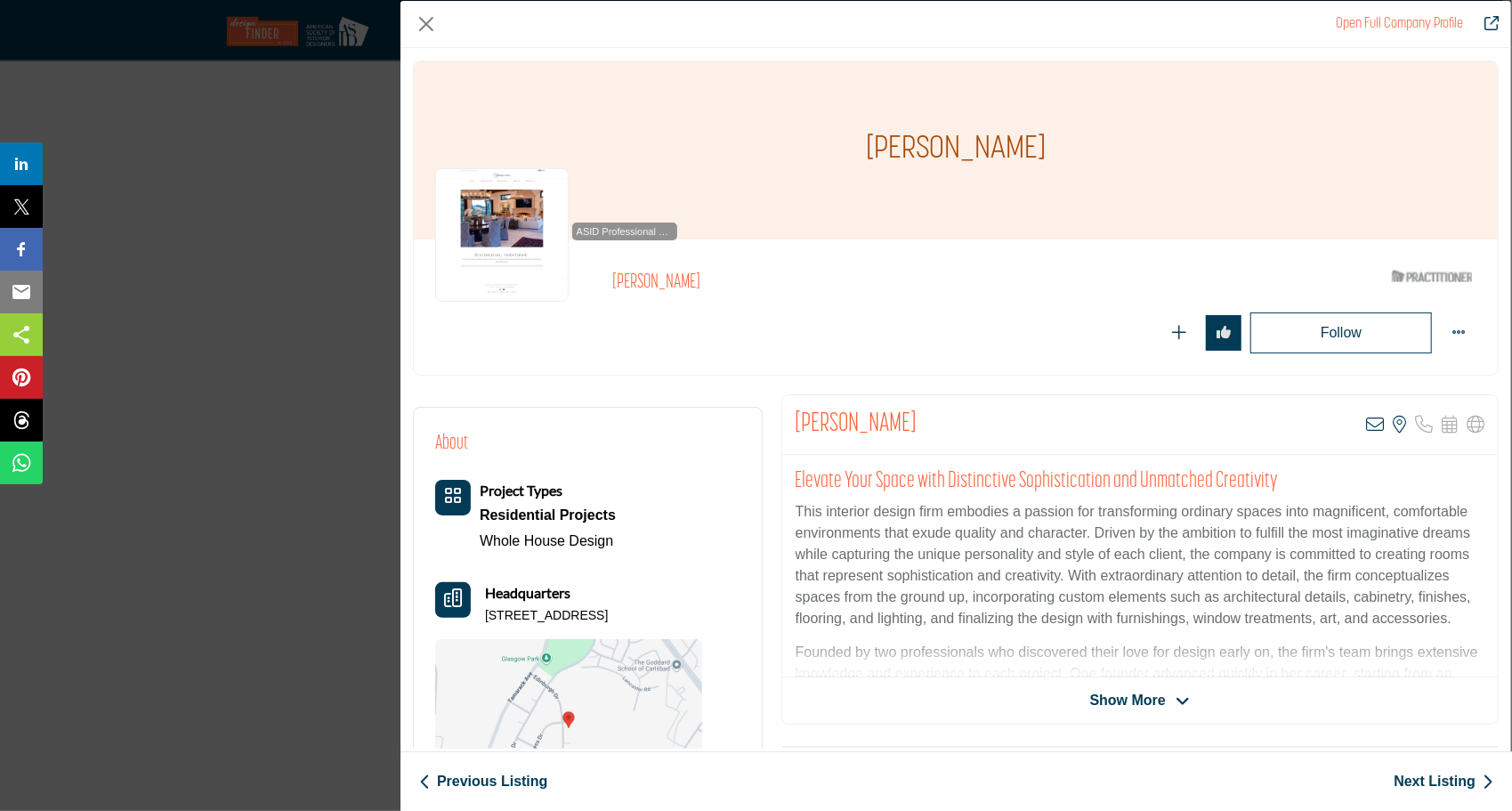
drag, startPoint x: 668, startPoint y: 83, endPoint x: 865, endPoint y: 6, distance: 211.5
click at [668, 83] on div "[PERSON_NAME]" at bounding box center [955, 150] width 1084 height 178
click at [661, 467] on div "About Project Types Residential Projects Whole House Design Headquarters" at bounding box center [569, 623] width 267 height 388
click at [1448, 786] on link "Next Listing" at bounding box center [1443, 781] width 99 height 22
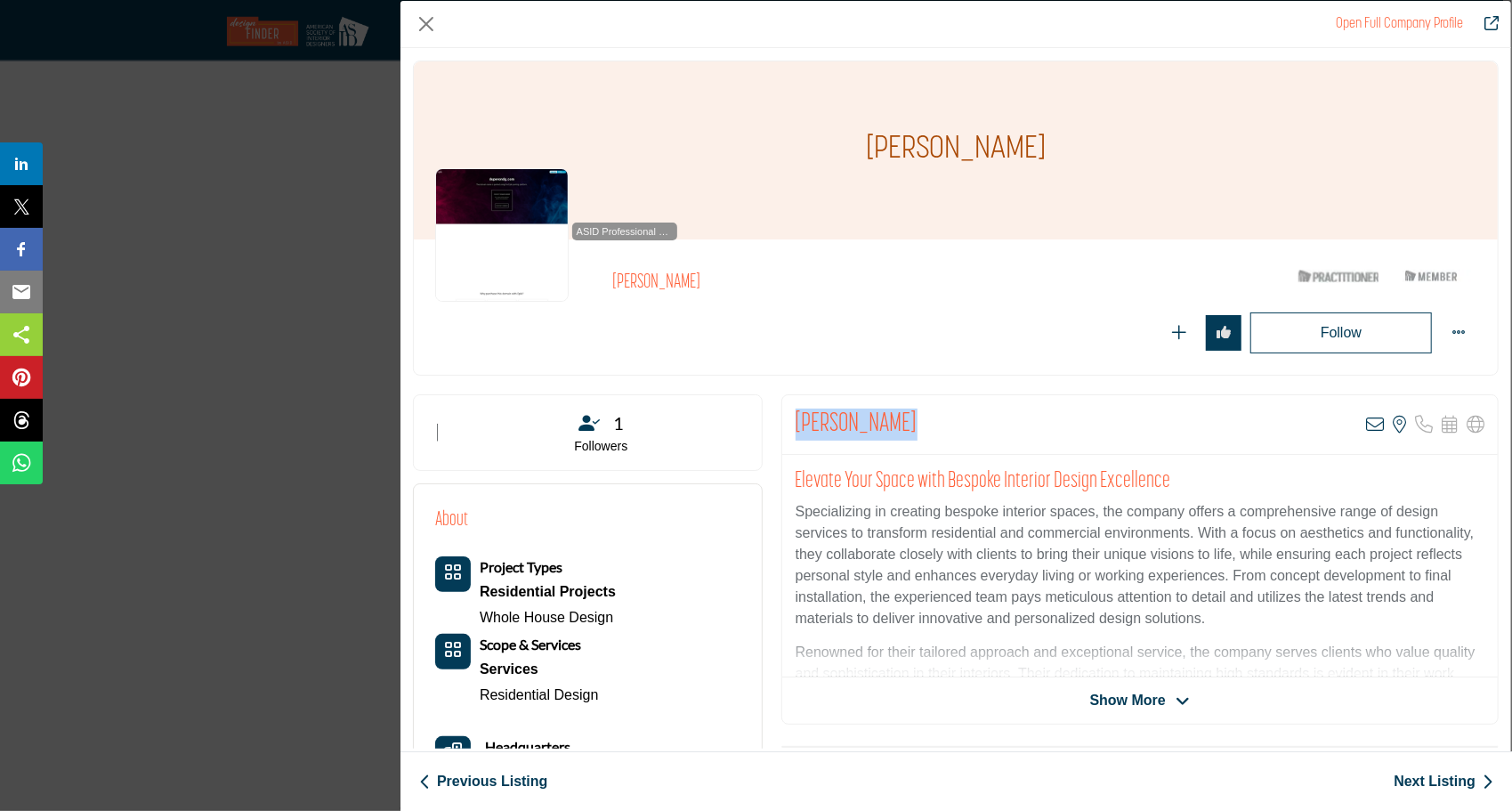
drag, startPoint x: 912, startPoint y: 416, endPoint x: 791, endPoint y: 422, distance: 121.1
click at [791, 422] on div "[PERSON_NAME] View email address of this listing View the location of this list…" at bounding box center [1140, 424] width 716 height 60
copy h2 "[PERSON_NAME]"
click at [570, 719] on div "Project Types Residential Projects Whole House Design Scope & Services Services" at bounding box center [569, 764] width 267 height 414
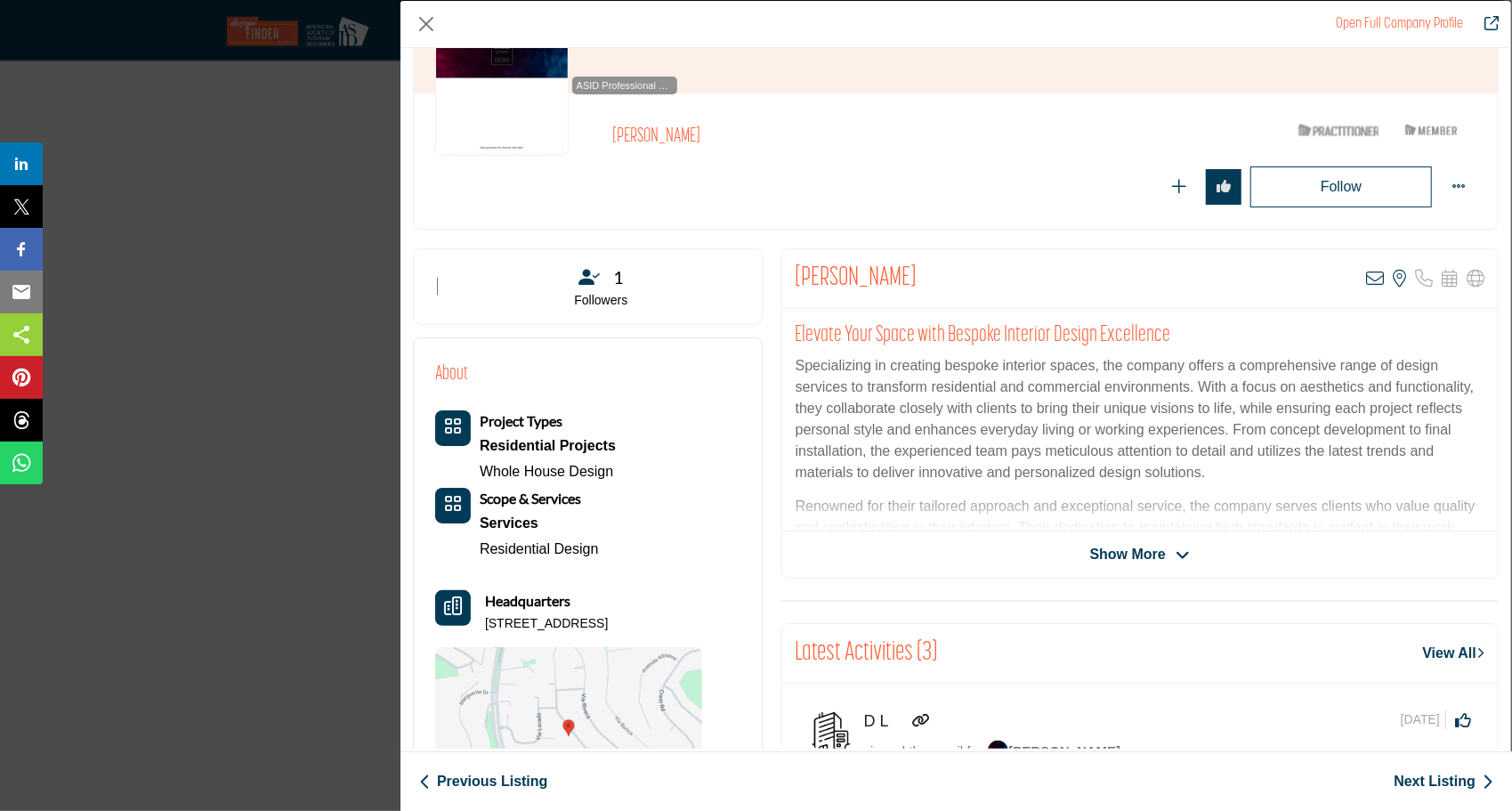
scroll to position [267, 0]
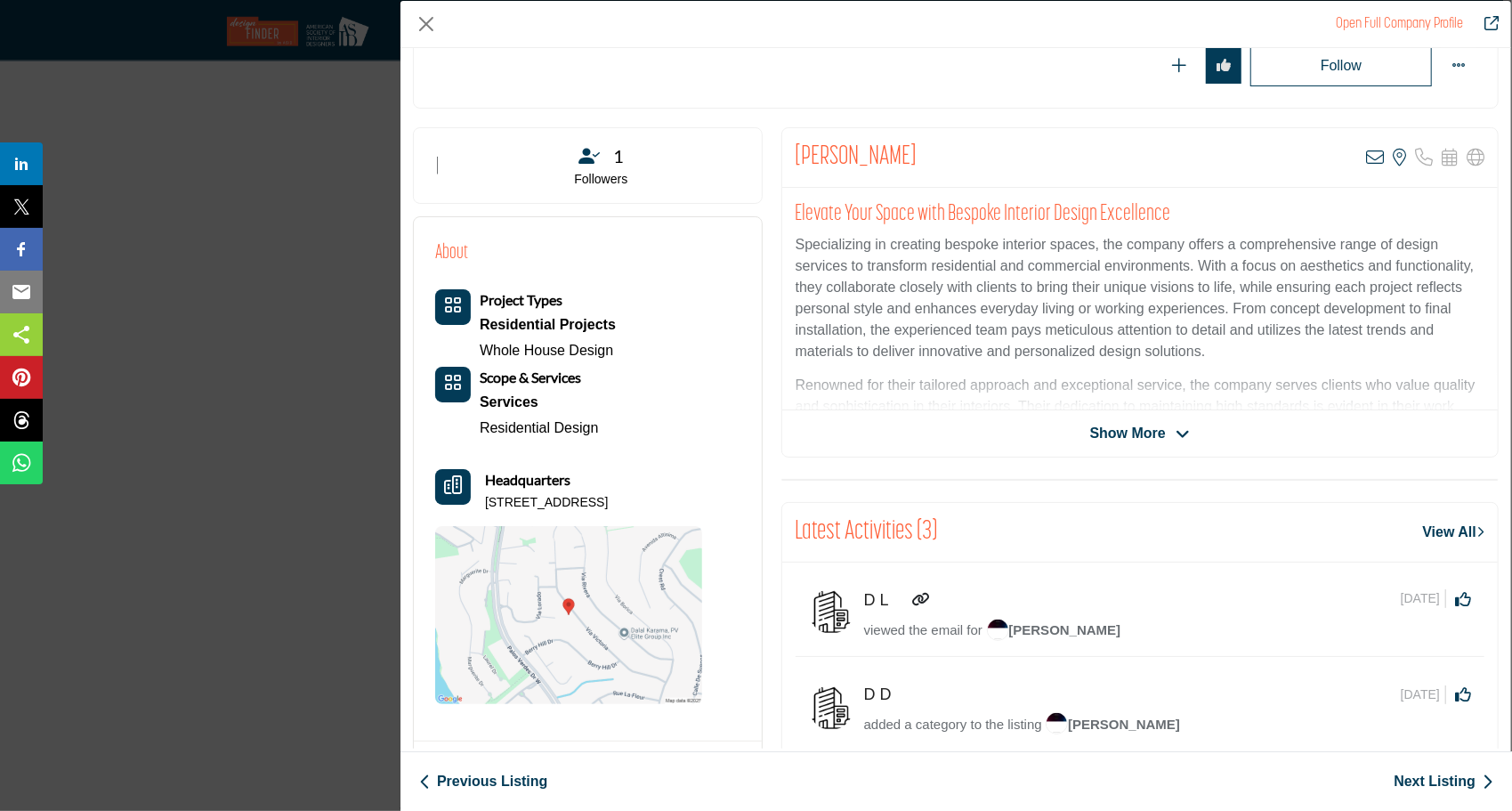
drag, startPoint x: 585, startPoint y: 493, endPoint x: 486, endPoint y: 496, distance: 99.0
click at [486, 496] on p "[STREET_ADDRESS]" at bounding box center [546, 502] width 123 height 18
copy p "[GEOGRAPHIC_DATA]"
drag, startPoint x: 661, startPoint y: 495, endPoint x: 592, endPoint y: 495, distance: 69.0
click at [592, 495] on p "[STREET_ADDRESS]" at bounding box center [546, 502] width 123 height 18
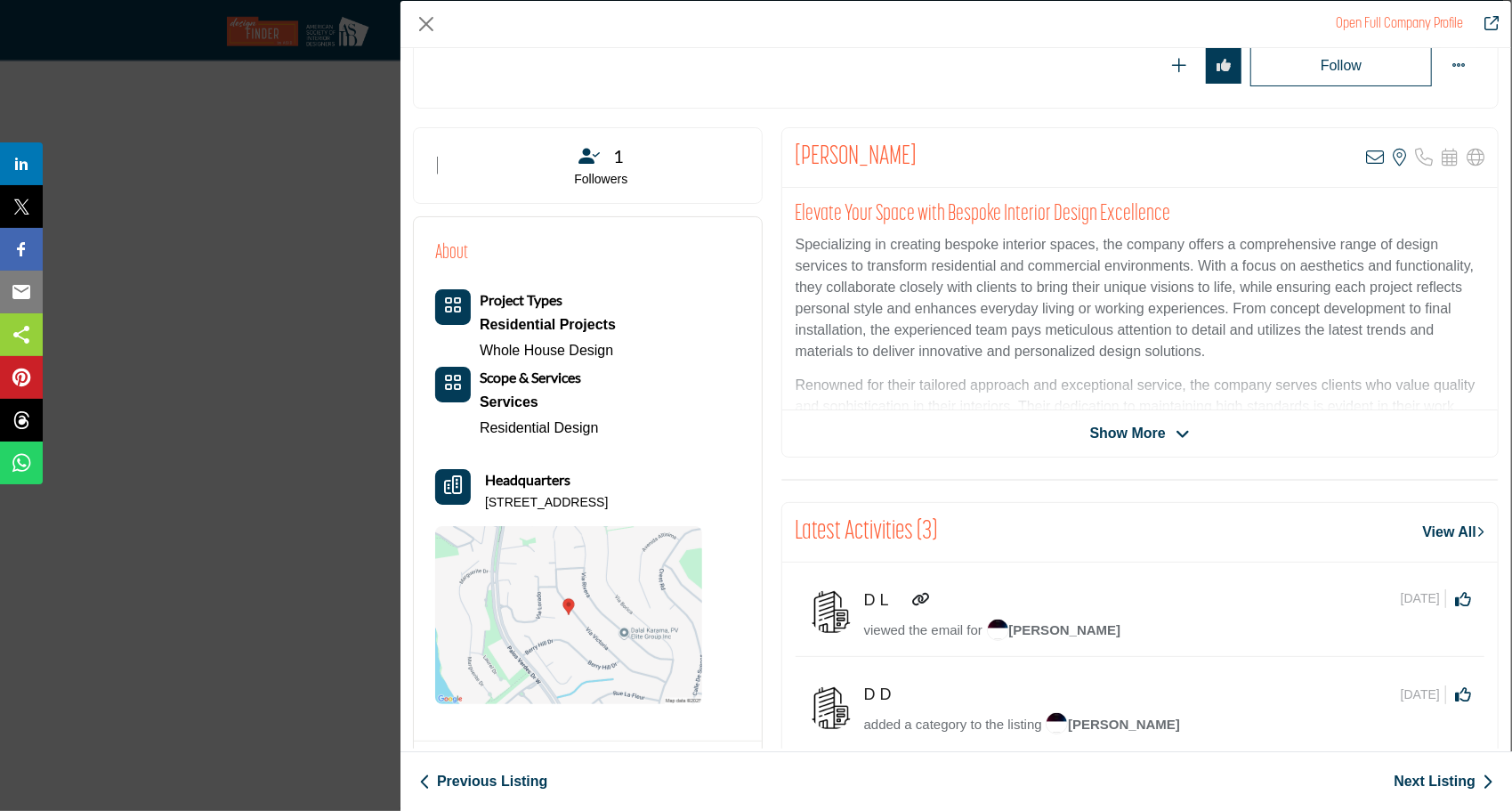
click at [663, 42] on div "Open Full Company Profile" at bounding box center [955, 25] width 1111 height 47
click at [703, 329] on div "About Project Types Residential Projects Whole House Design" at bounding box center [588, 471] width 305 height 466
click at [1433, 780] on link "Next Listing" at bounding box center [1443, 781] width 99 height 22
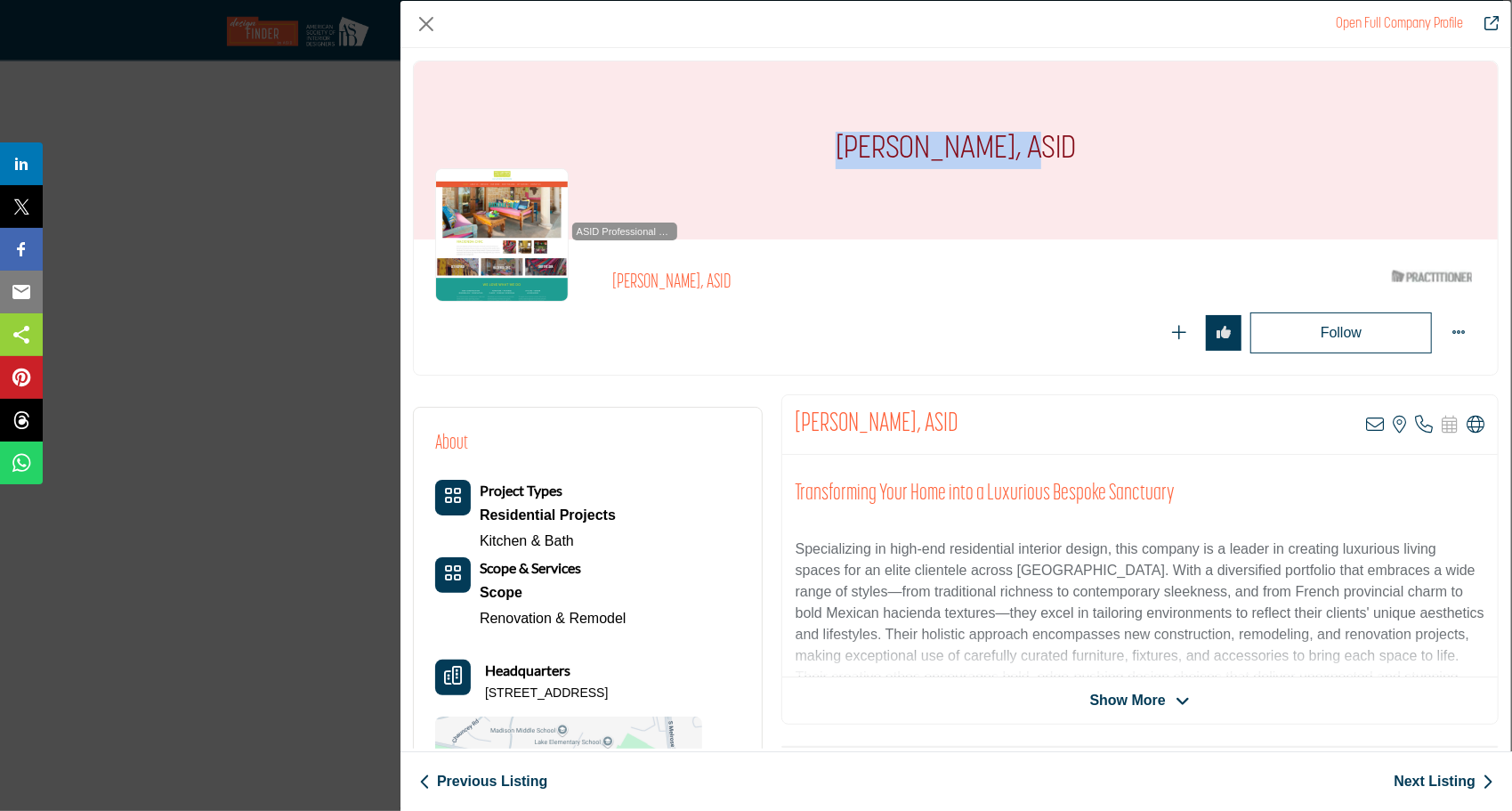
drag, startPoint x: 1005, startPoint y: 142, endPoint x: 781, endPoint y: 138, distance: 224.0
click at [781, 138] on div "[PERSON_NAME], ASID" at bounding box center [955, 150] width 1084 height 178
click at [683, 608] on div "Project Types Residential Projects Kitchen & Bath Scope" at bounding box center [569, 555] width 267 height 151
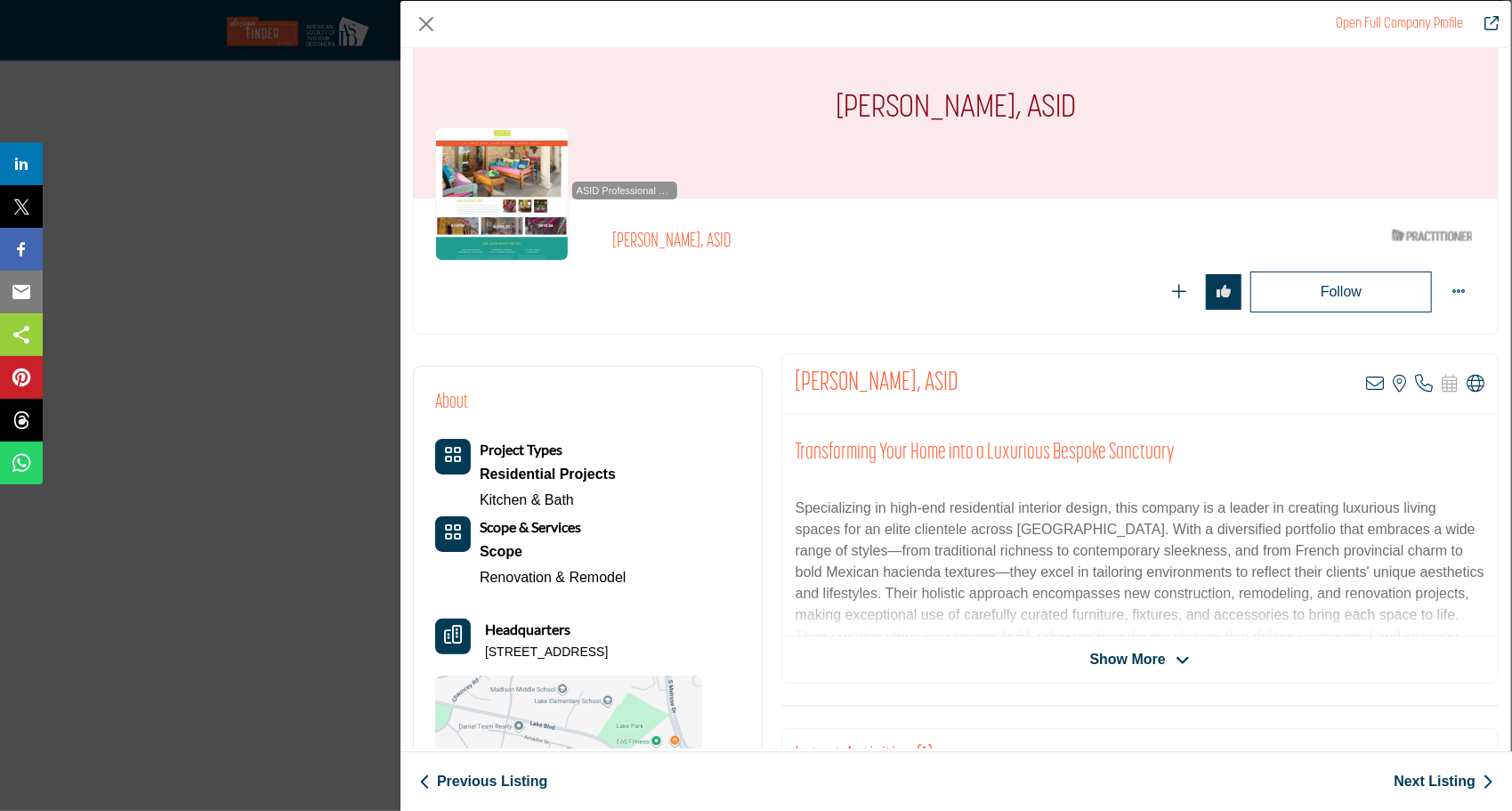
scroll to position [89, 0]
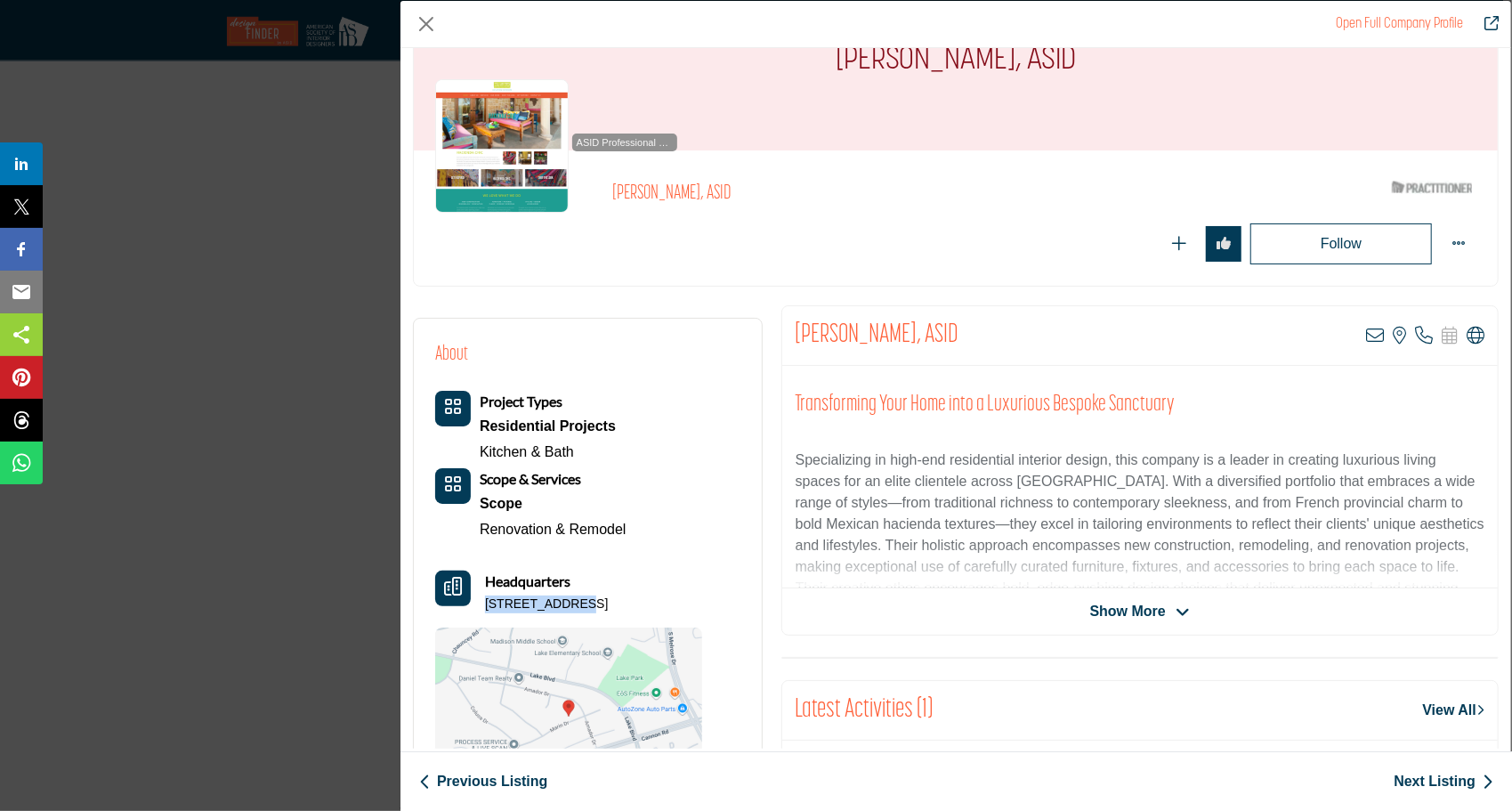
drag, startPoint x: 564, startPoint y: 596, endPoint x: 487, endPoint y: 597, distance: 77.0
click at [487, 597] on p "[STREET_ADDRESS]" at bounding box center [546, 604] width 123 height 18
click at [608, 602] on p "[STREET_ADDRESS]" at bounding box center [546, 604] width 123 height 18
drag, startPoint x: 632, startPoint y: 603, endPoint x: 566, endPoint y: 598, distance: 66.2
click at [566, 598] on p "[STREET_ADDRESS]" at bounding box center [546, 604] width 123 height 18
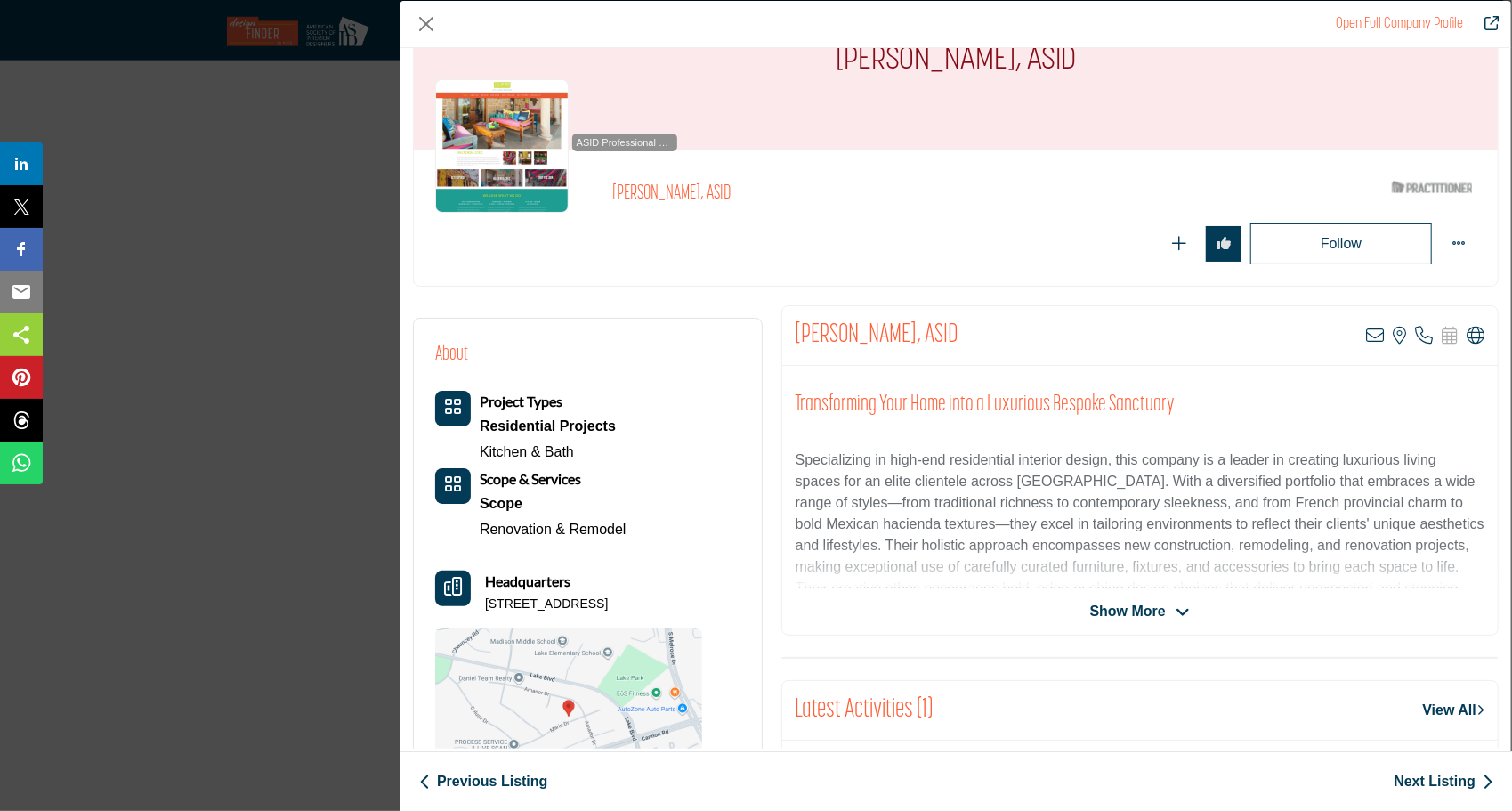
drag, startPoint x: 671, startPoint y: 368, endPoint x: 720, endPoint y: 309, distance: 76.7
click at [671, 368] on div "About Project Types Residential Projects Kitchen & Bath Scope & Services Scope" at bounding box center [569, 573] width 267 height 466
click at [1443, 783] on link "Next Listing" at bounding box center [1443, 781] width 99 height 22
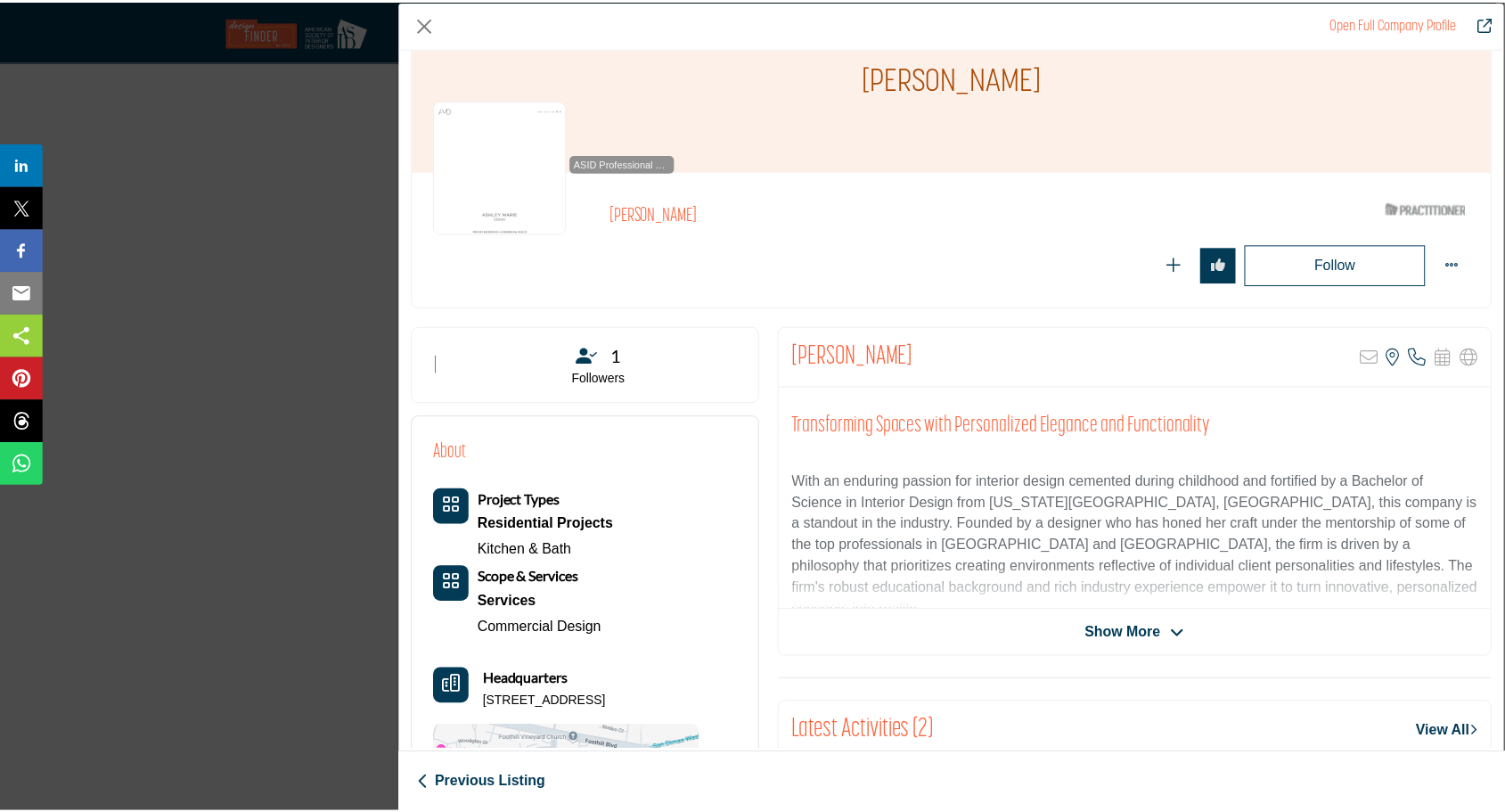
scroll to position [427, 0]
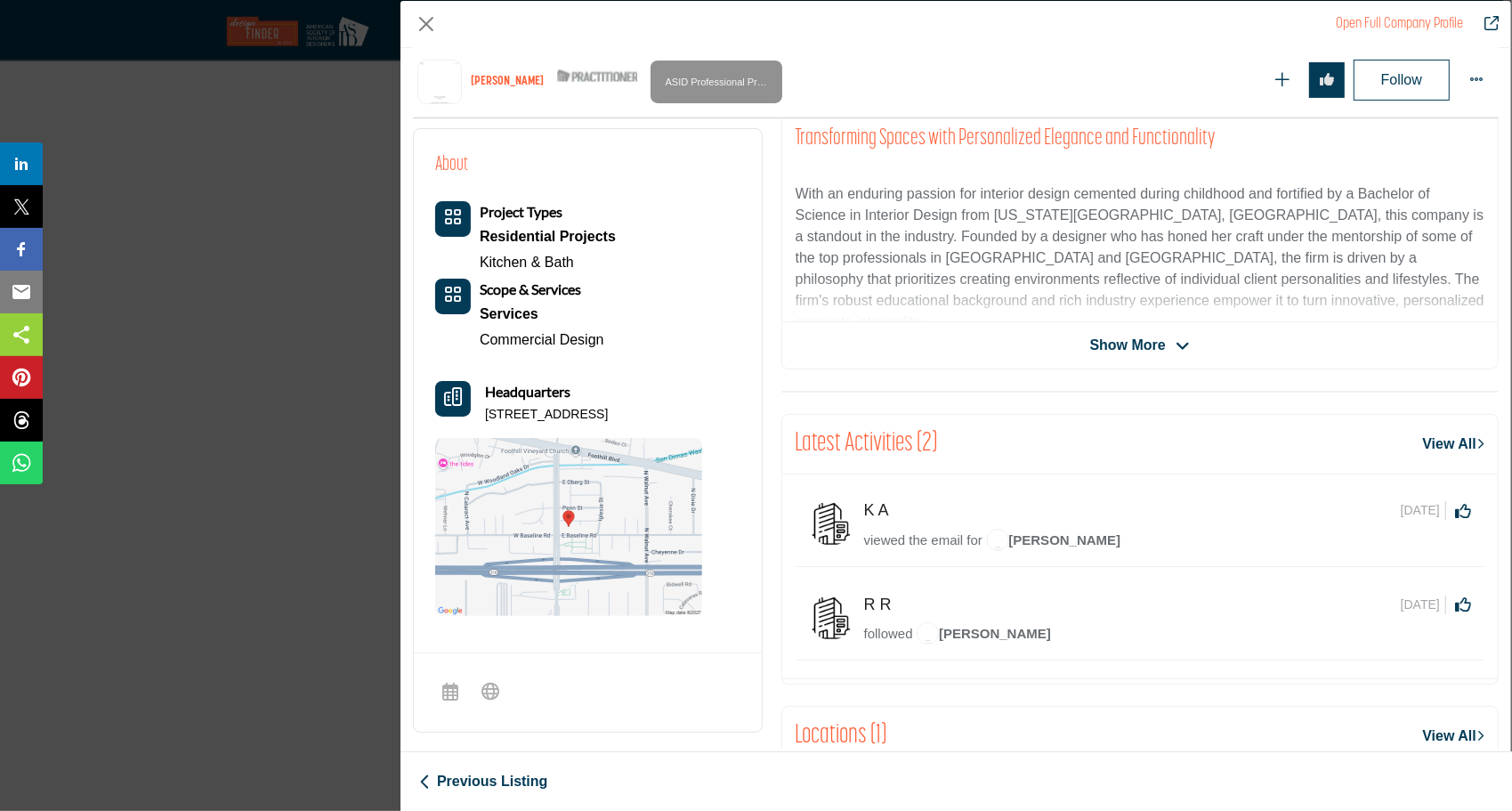
drag, startPoint x: 656, startPoint y: 406, endPoint x: 591, endPoint y: 408, distance: 65.0
click at [591, 408] on p "[STREET_ADDRESS]" at bounding box center [546, 414] width 123 height 18
click at [364, 733] on div "Open Full Company Profile [PERSON_NAME] ASID Qualified Practitioner who validat…" at bounding box center [756, 405] width 1512 height 811
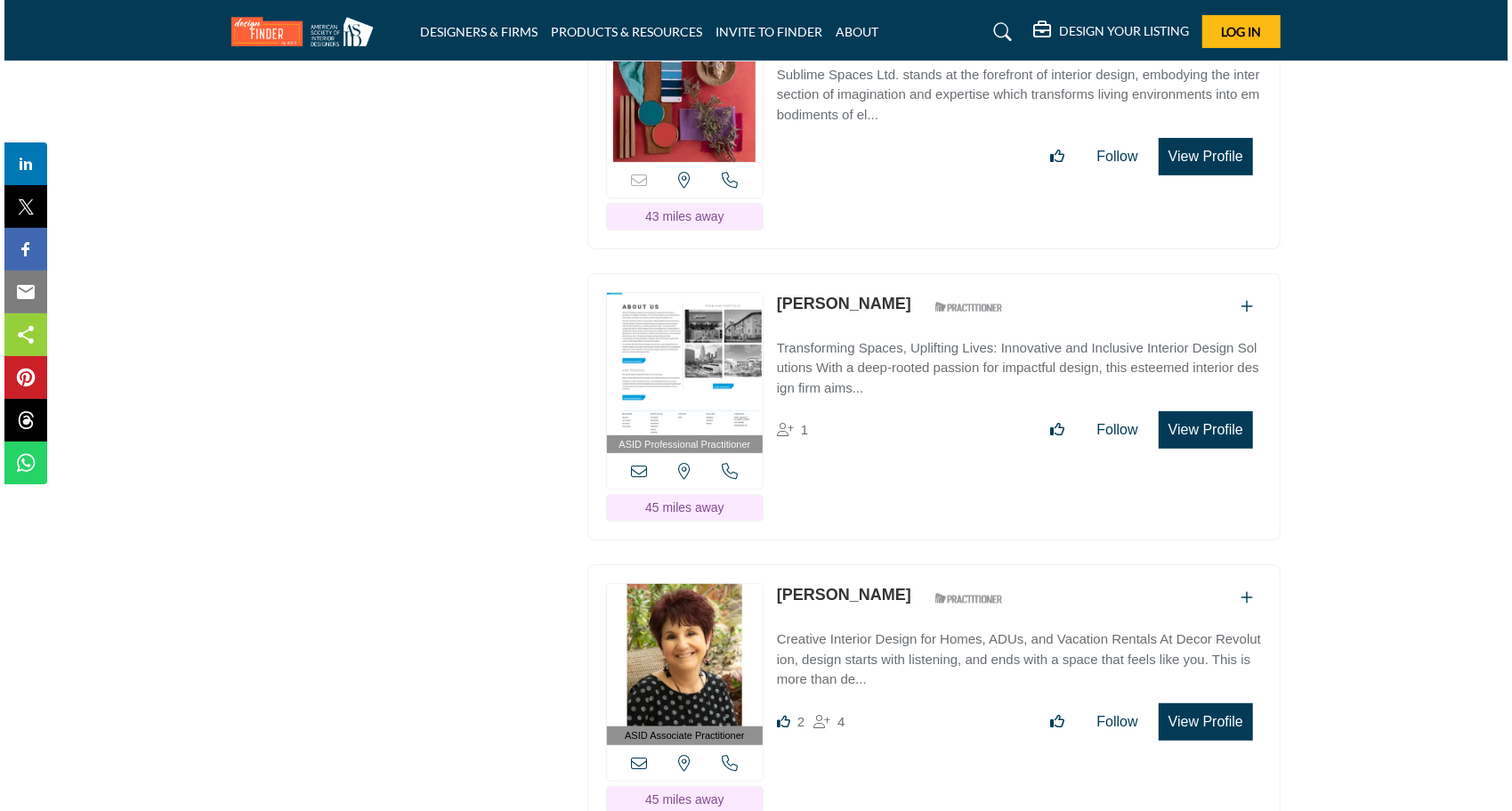
scroll to position [13913, 0]
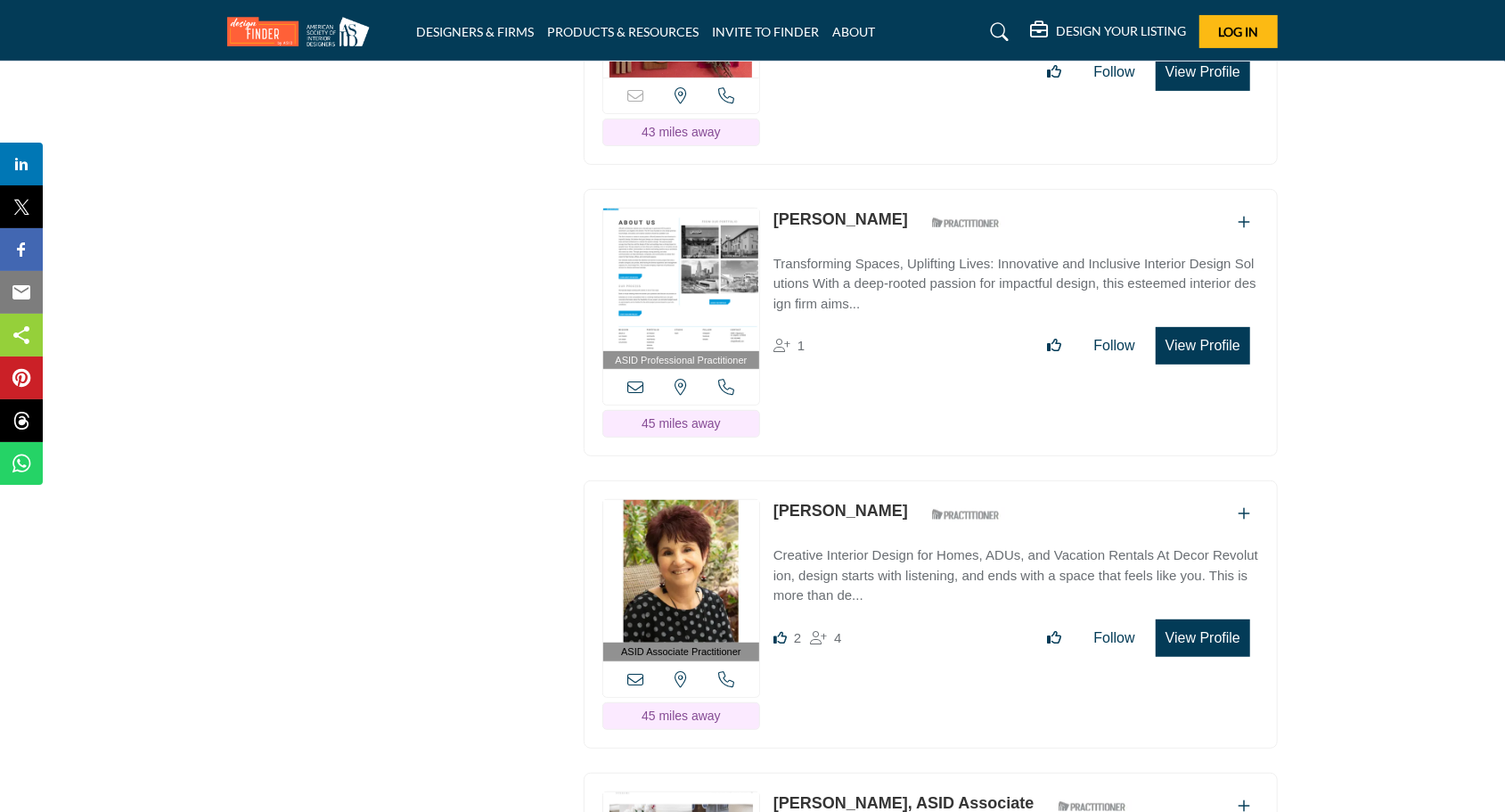
click at [1213, 619] on button "View Profile" at bounding box center [1203, 637] width 95 height 37
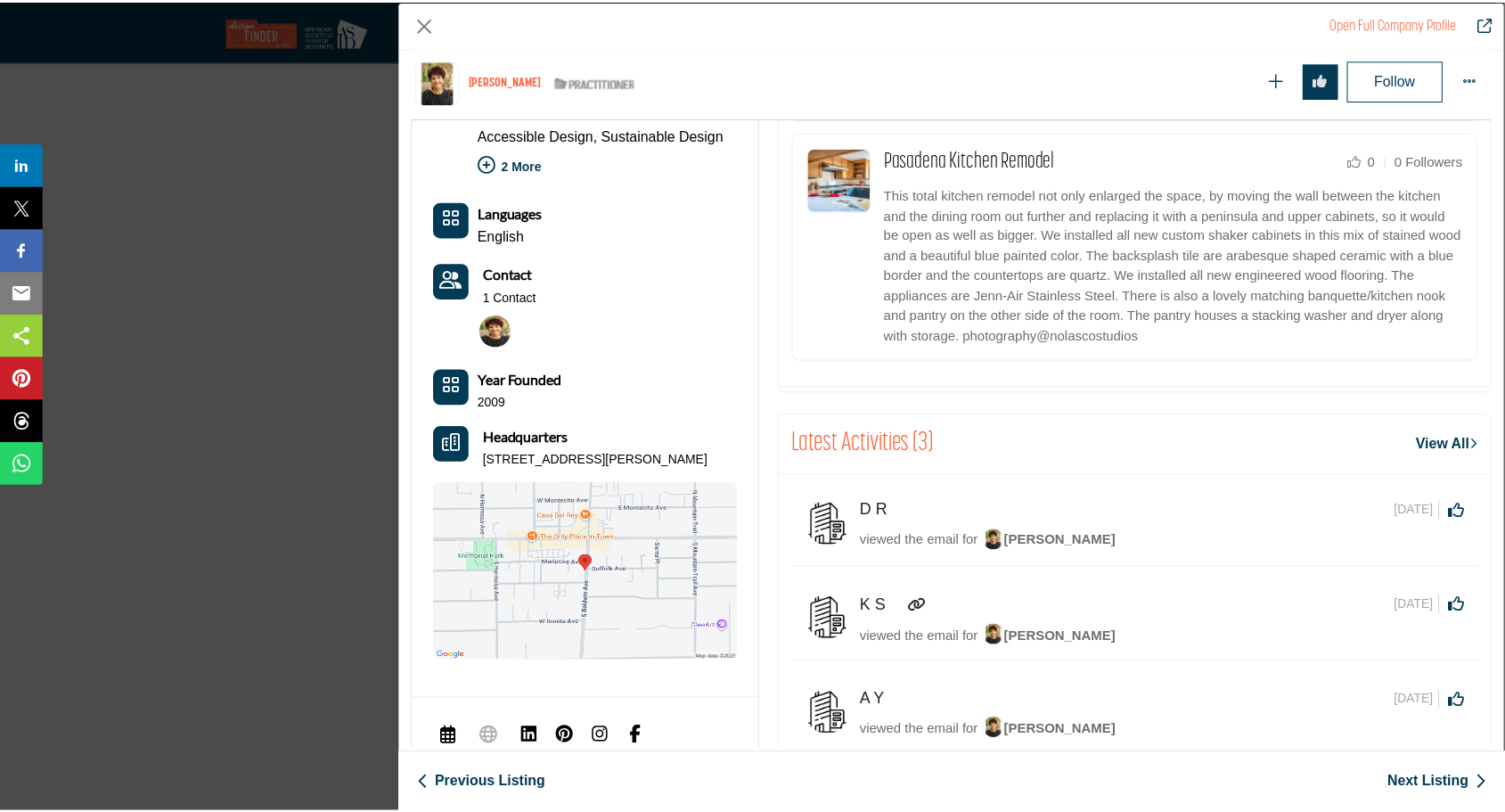
scroll to position [1318, 0]
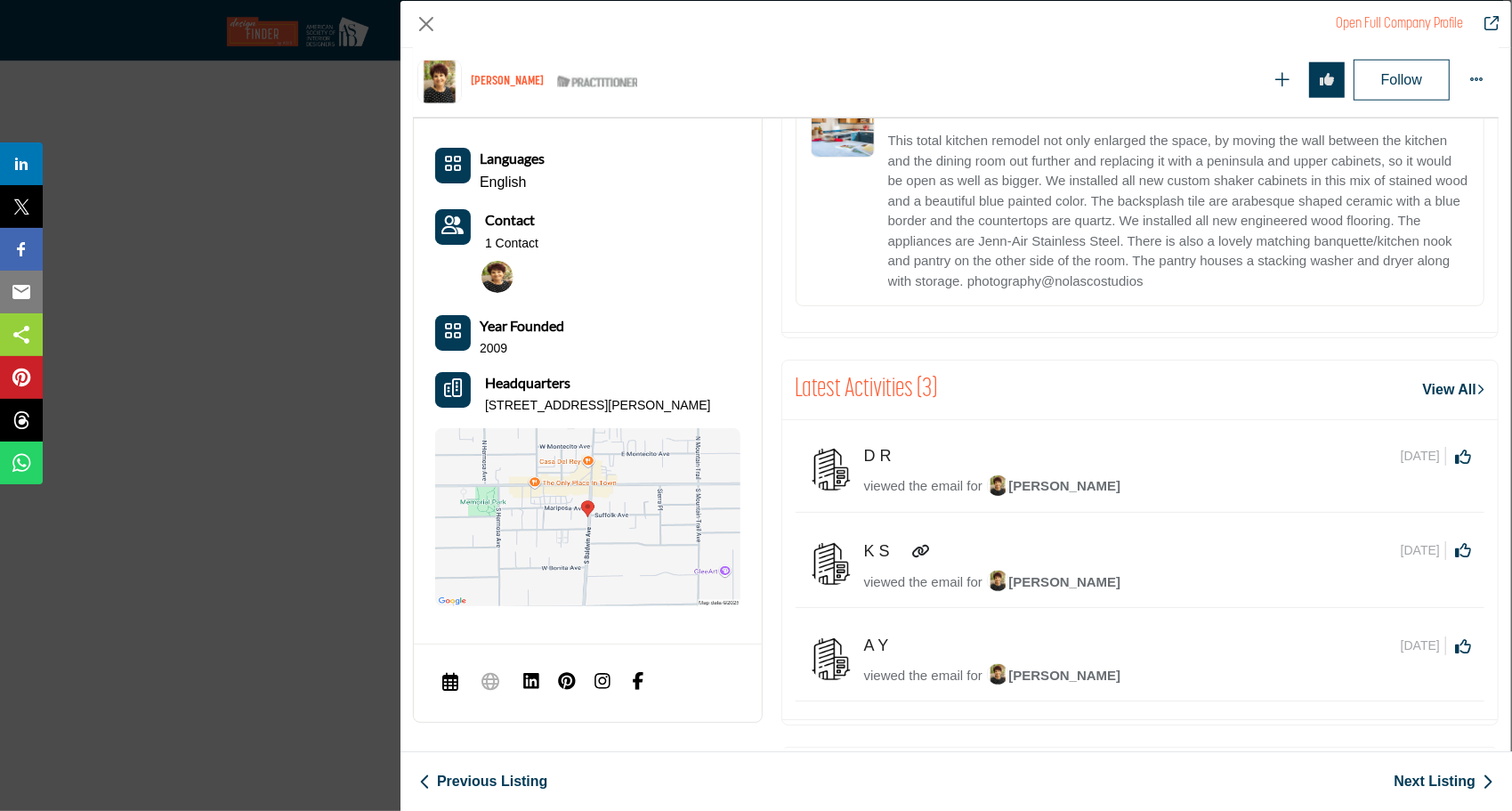
drag, startPoint x: 707, startPoint y: 393, endPoint x: 642, endPoint y: 397, distance: 65.1
click at [642, 397] on p "[STREET_ADDRESS][PERSON_NAME]" at bounding box center [597, 405] width 226 height 18
click at [237, 344] on div "Open Full Company Profile [PERSON_NAME] ASID Qualified Practitioner who validat…" at bounding box center [756, 405] width 1512 height 811
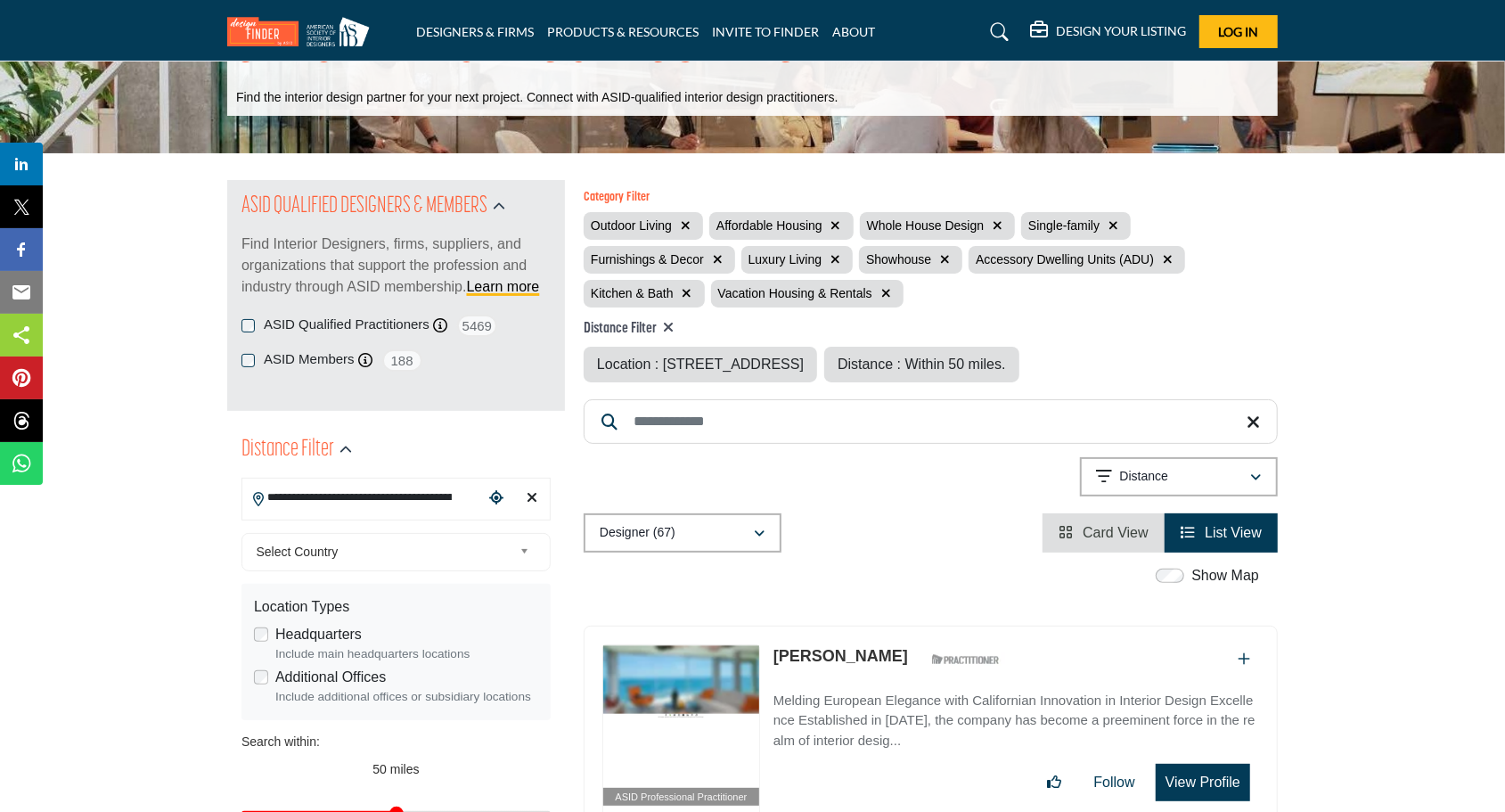
scroll to position [57, 0]
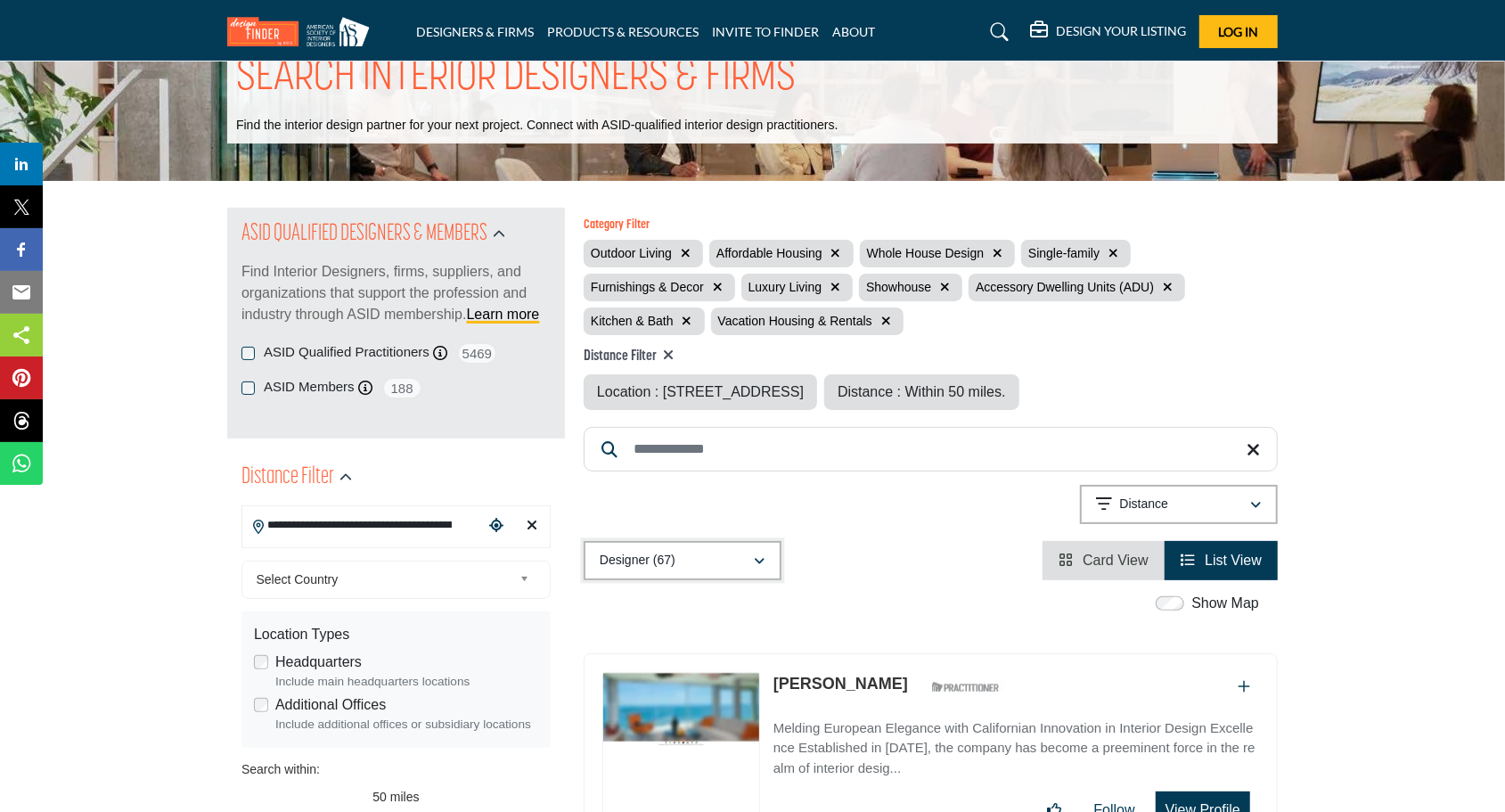
click at [763, 561] on icon "button" at bounding box center [758, 561] width 10 height 12
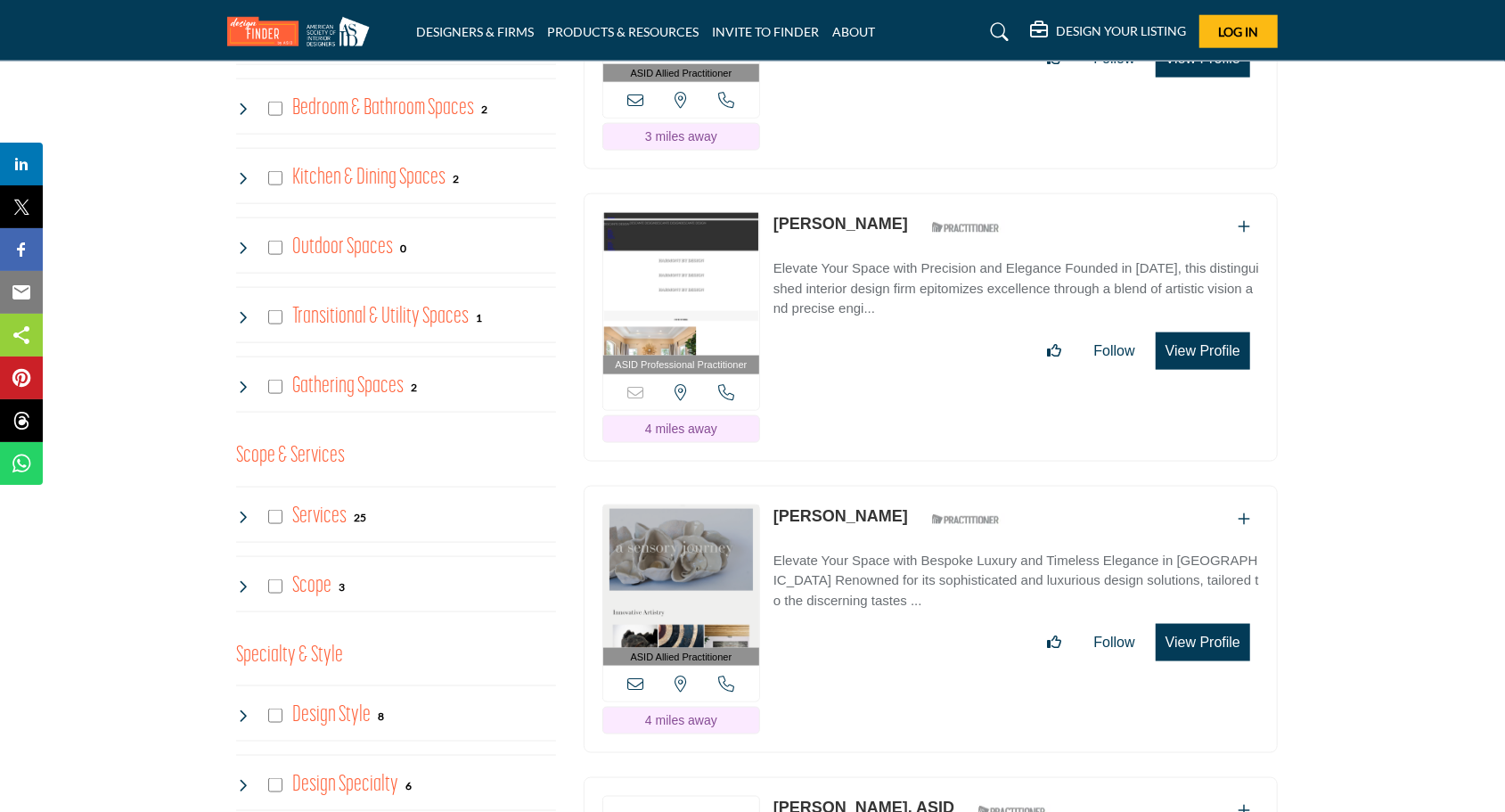
scroll to position [1393, 0]
